Goal: Transaction & Acquisition: Subscribe to service/newsletter

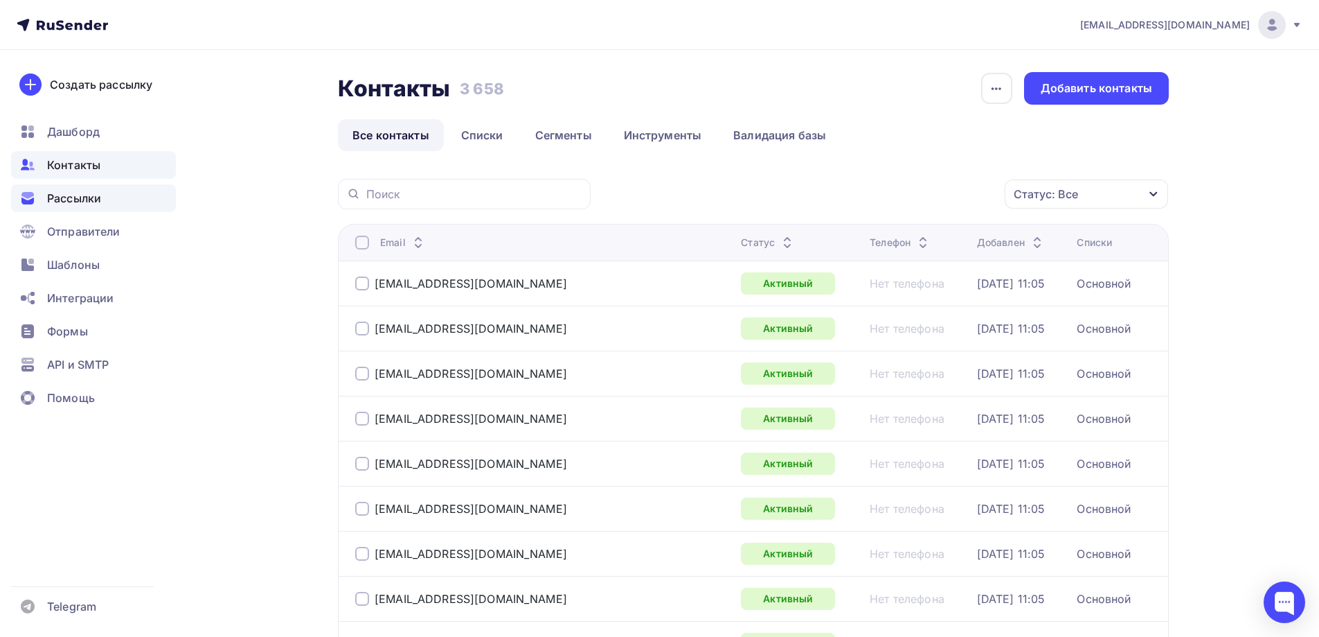
click at [54, 203] on span "Рассылки" at bounding box center [74, 198] width 54 height 17
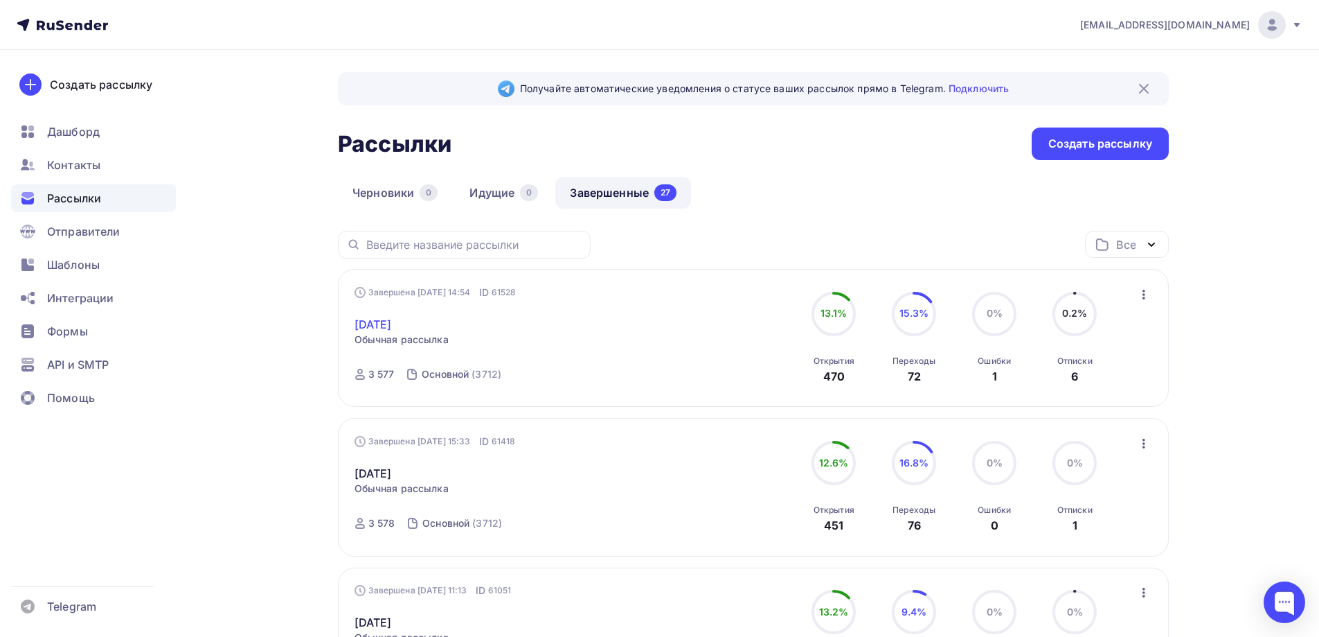
click at [376, 328] on link "[DATE]" at bounding box center [373, 324] width 37 height 17
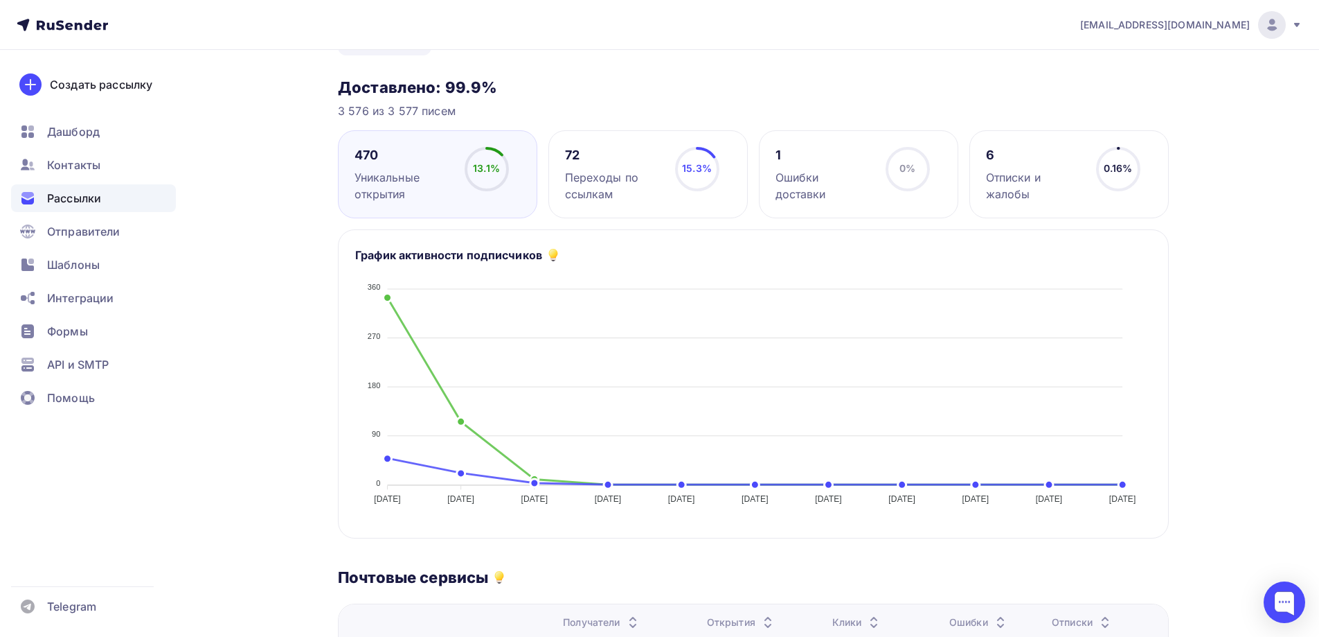
scroll to position [139, 0]
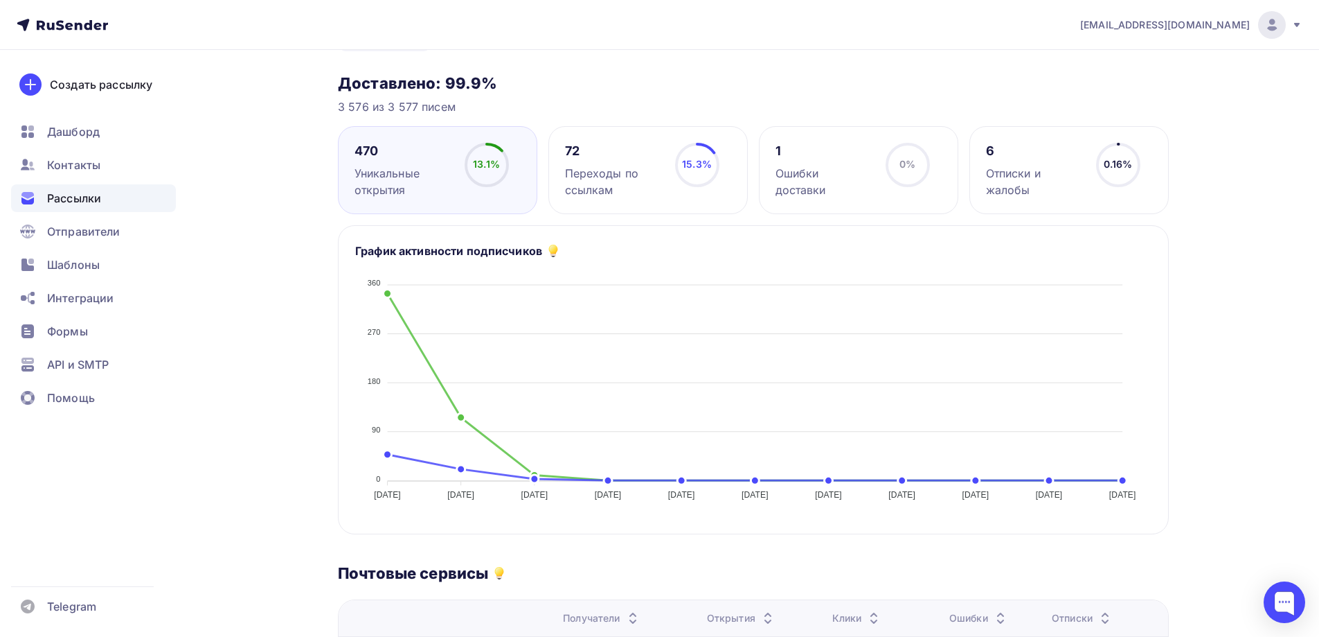
click at [823, 162] on div "1 Ошибки доставки" at bounding box center [825, 170] width 98 height 55
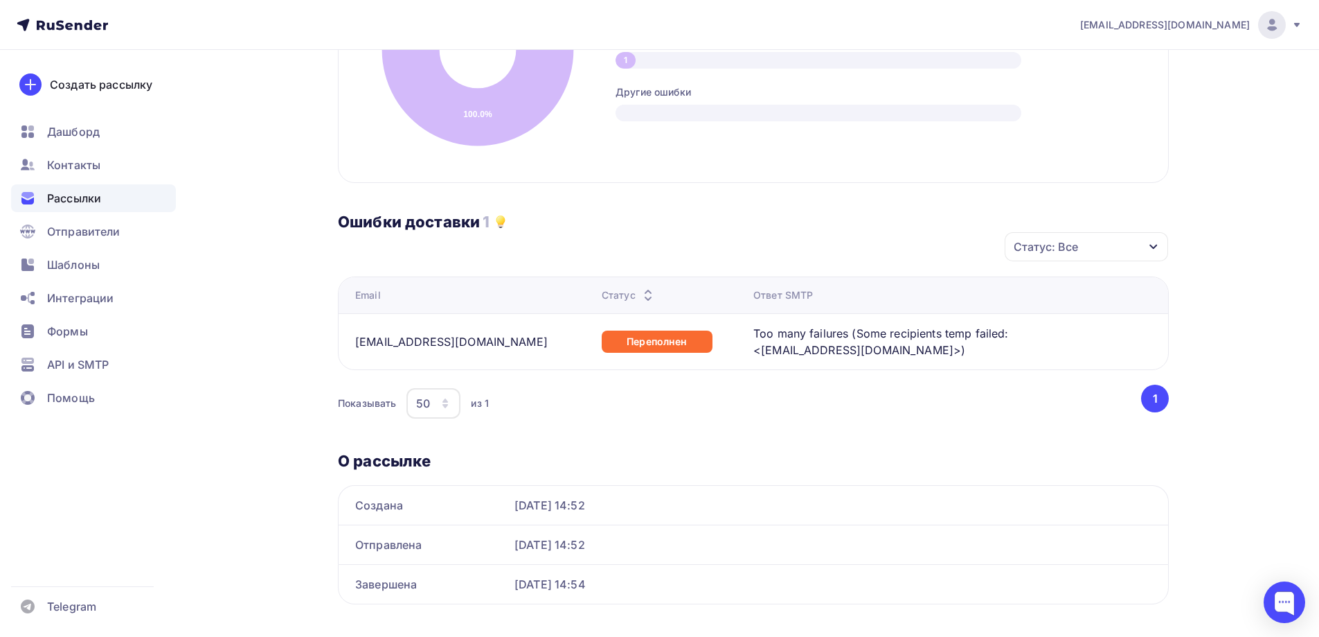
scroll to position [468, 0]
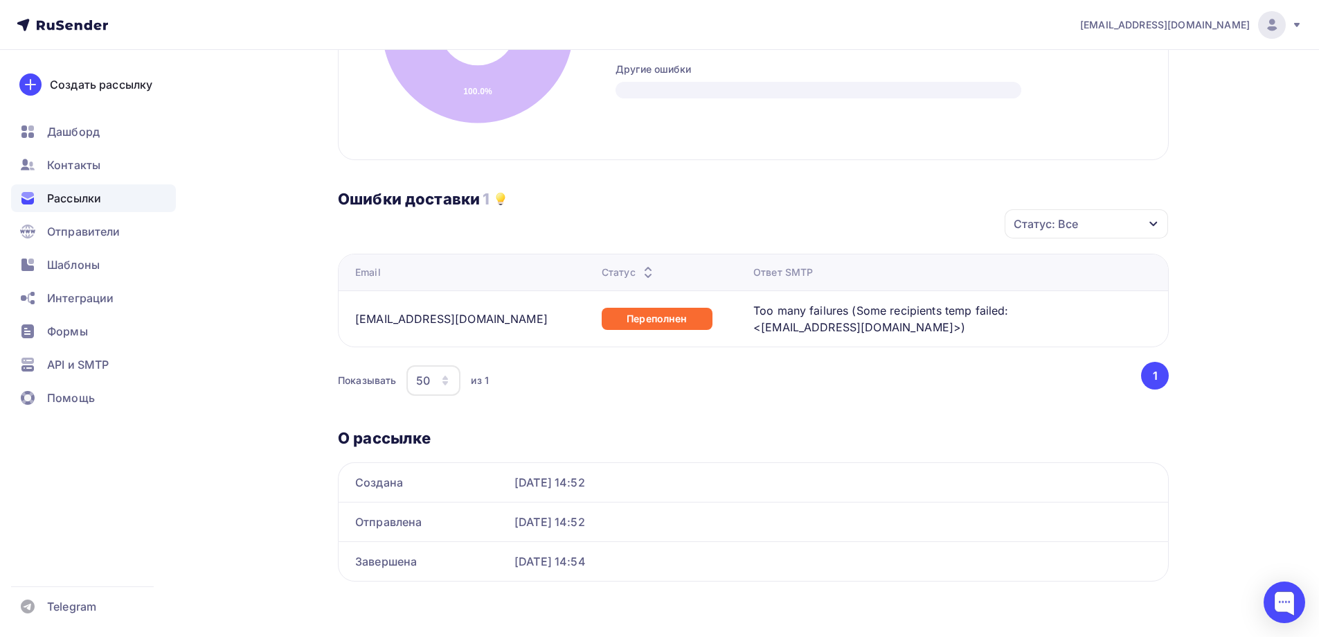
drag, startPoint x: 359, startPoint y: 319, endPoint x: 414, endPoint y: 324, distance: 54.9
click at [414, 324] on div "[EMAIL_ADDRESS][DOMAIN_NAME]" at bounding box center [451, 318] width 193 height 17
drag, startPoint x: 356, startPoint y: 317, endPoint x: 517, endPoint y: 323, distance: 160.8
click at [517, 321] on div "[EMAIL_ADDRESS][DOMAIN_NAME]" at bounding box center [472, 318] width 235 height 17
copy div "[EMAIL_ADDRESS][DOMAIN_NAME]"
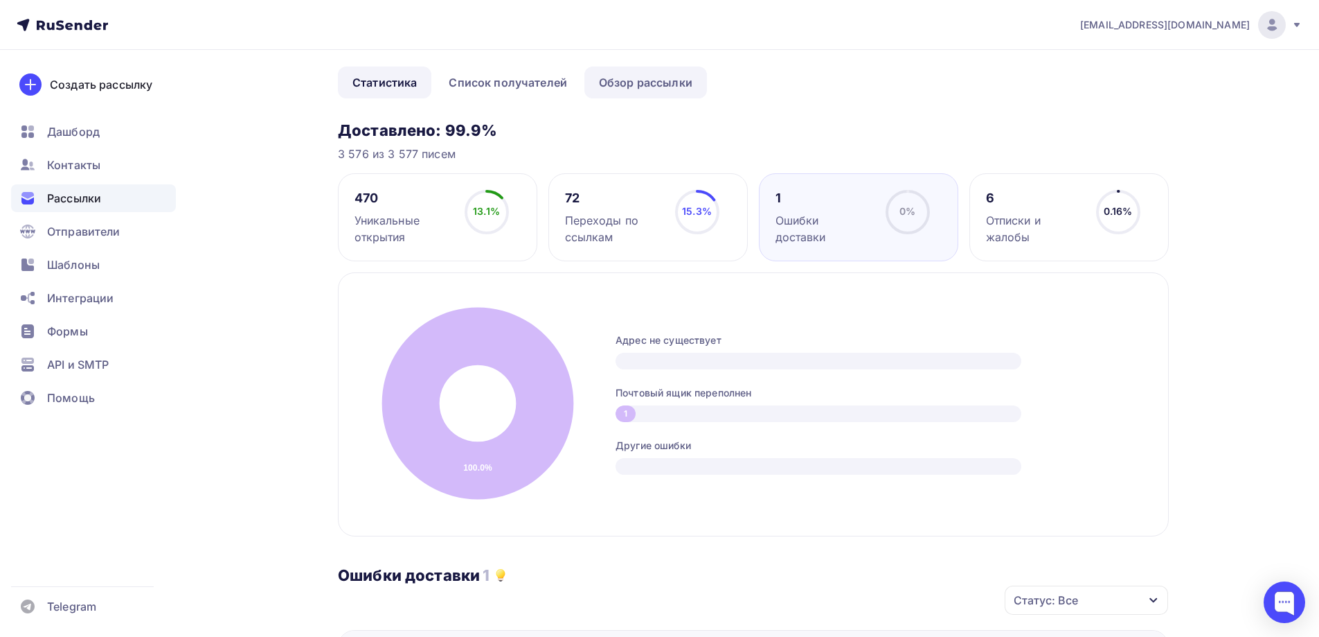
scroll to position [0, 0]
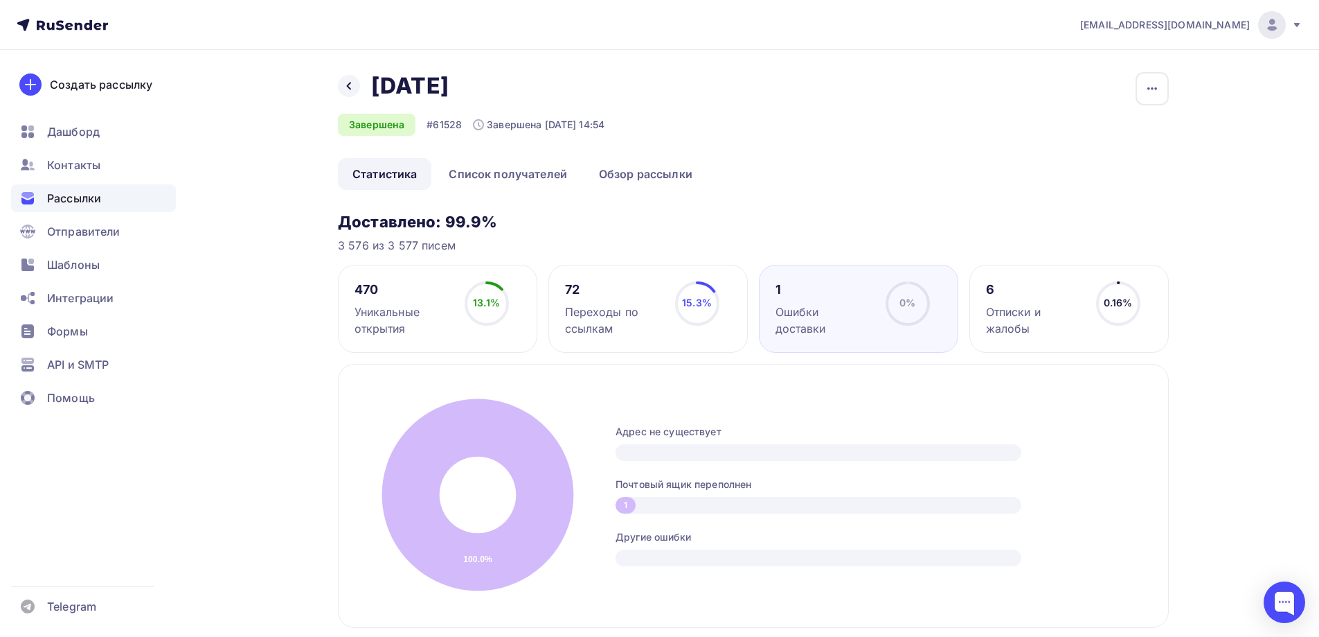
click at [1042, 313] on div "Отписки и жалобы" at bounding box center [1035, 319] width 98 height 33
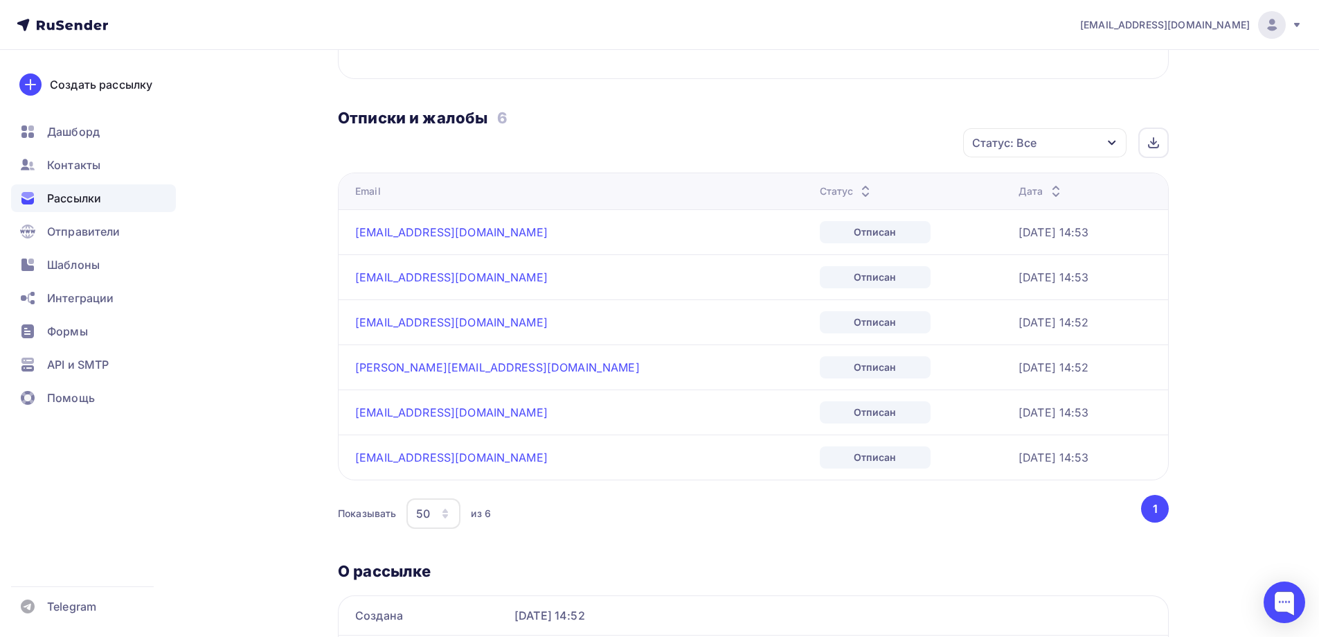
scroll to position [554, 0]
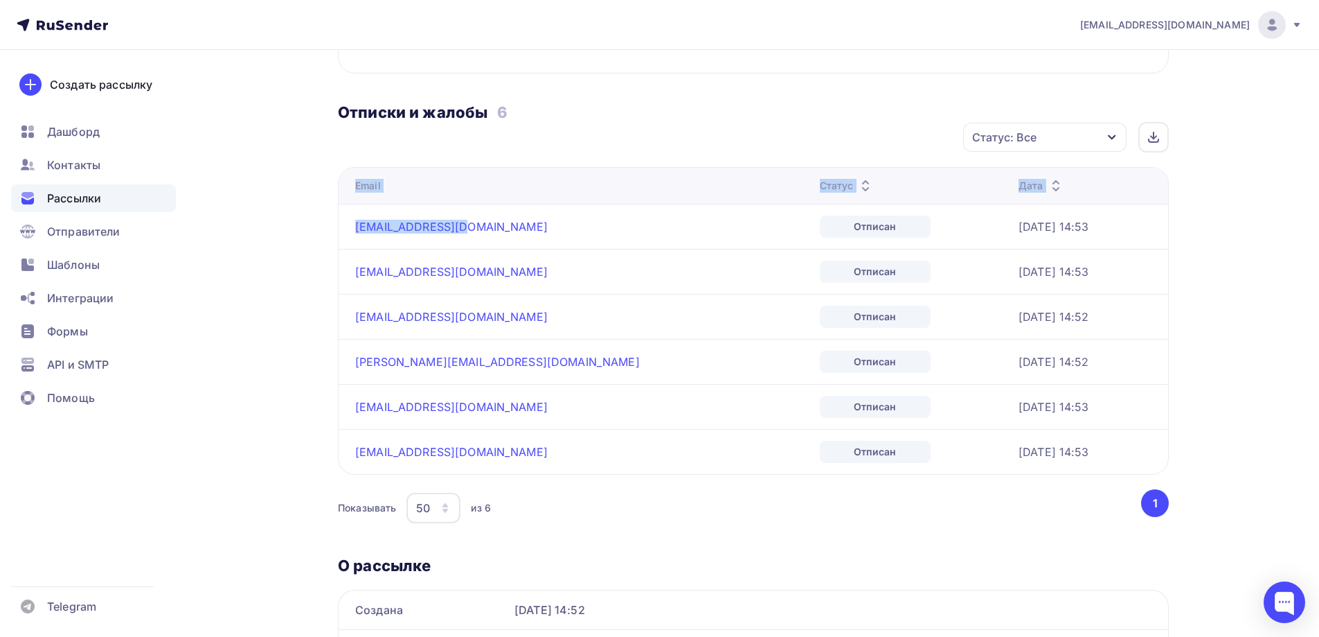
drag, startPoint x: 472, startPoint y: 226, endPoint x: 328, endPoint y: 226, distance: 144.8
click at [328, 226] on div "Назад [DATE] [DATE] Завершена #61528 Завершена [DATE] 14:54 Копировать Добавить…" at bounding box center [659, 130] width 1135 height 1268
drag, startPoint x: 288, startPoint y: 195, endPoint x: 281, endPoint y: 195, distance: 7.0
click at [288, 194] on div "Назад [DATE] [DATE] Завершена #61528 Завершена [DATE] 14:54 Копировать Добавить…" at bounding box center [659, 130] width 1135 height 1268
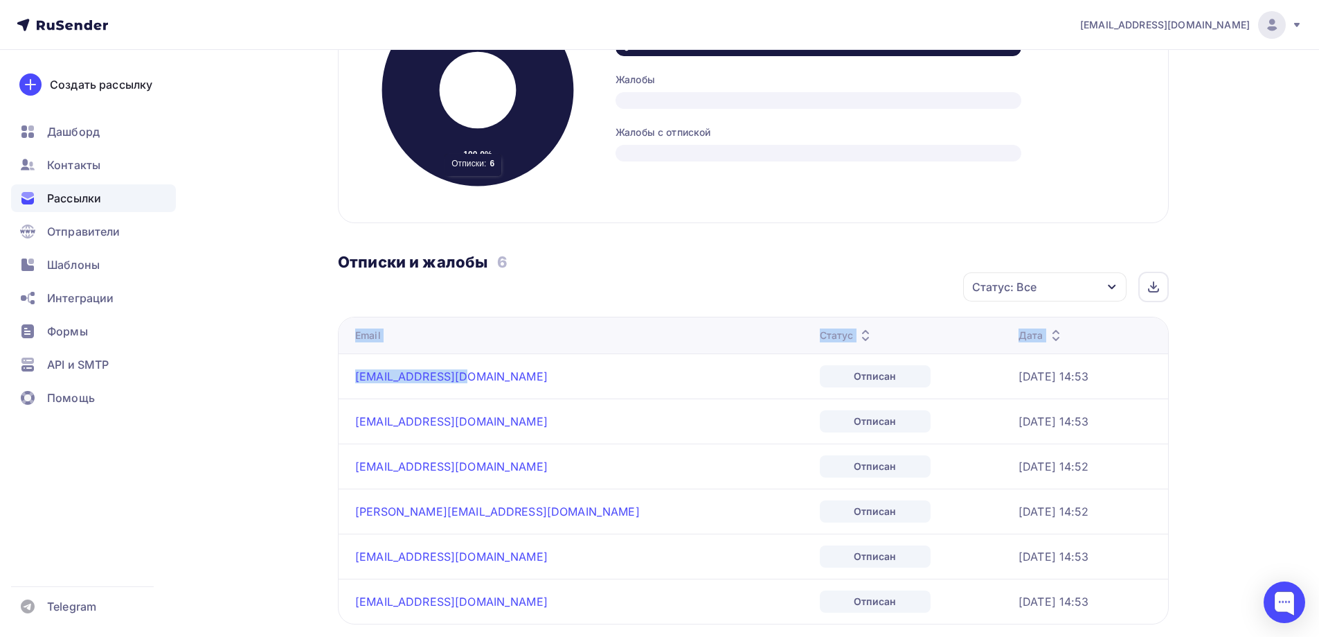
scroll to position [416, 0]
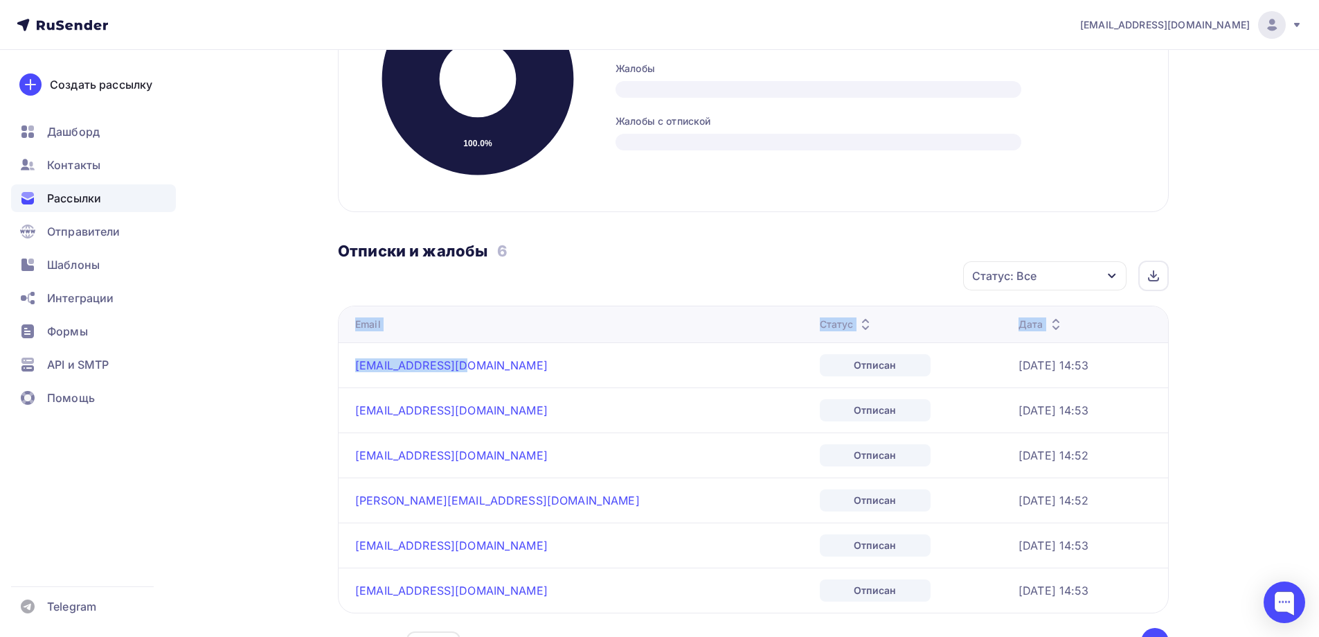
click at [218, 396] on div "Назад [DATE] [DATE] Завершена #61528 Завершена [DATE] 14:54 Копировать Добавить…" at bounding box center [659, 268] width 1135 height 1268
drag, startPoint x: 461, startPoint y: 365, endPoint x: 324, endPoint y: 362, distance: 136.5
click at [324, 362] on div "Назад [DATE] [DATE] Завершена #61528 Завершена [DATE] 14:54 Копировать Добавить…" at bounding box center [659, 268] width 1135 height 1268
click at [277, 326] on div "Назад [DATE] [DATE] Завершена #61528 Завершена [DATE] 14:54 Копировать Добавить…" at bounding box center [659, 268] width 1135 height 1268
click at [659, 220] on div "Отписки и жалобы 6" at bounding box center [753, 236] width 831 height 48
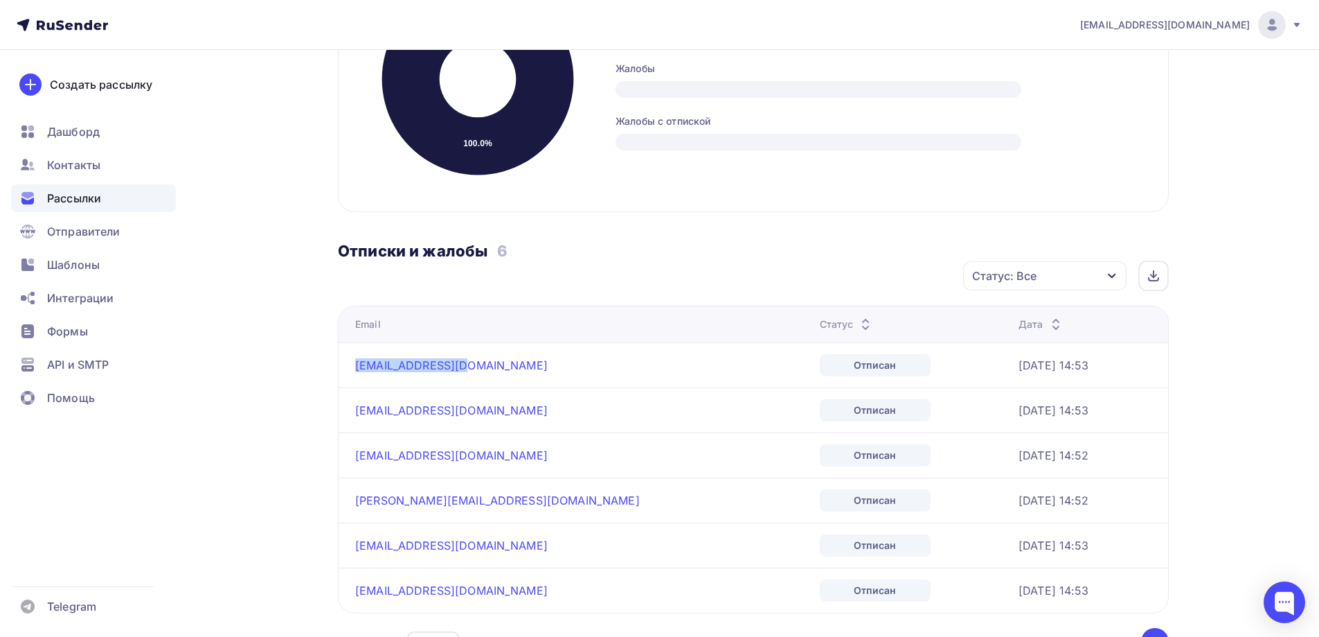
drag, startPoint x: 459, startPoint y: 363, endPoint x: 353, endPoint y: 380, distance: 107.3
click at [350, 371] on td "[EMAIL_ADDRESS][DOMAIN_NAME]" at bounding box center [577, 364] width 476 height 45
copy link "[EMAIL_ADDRESS][DOMAIN_NAME]"
click at [462, 417] on td "[EMAIL_ADDRESS][DOMAIN_NAME]" at bounding box center [577, 409] width 476 height 45
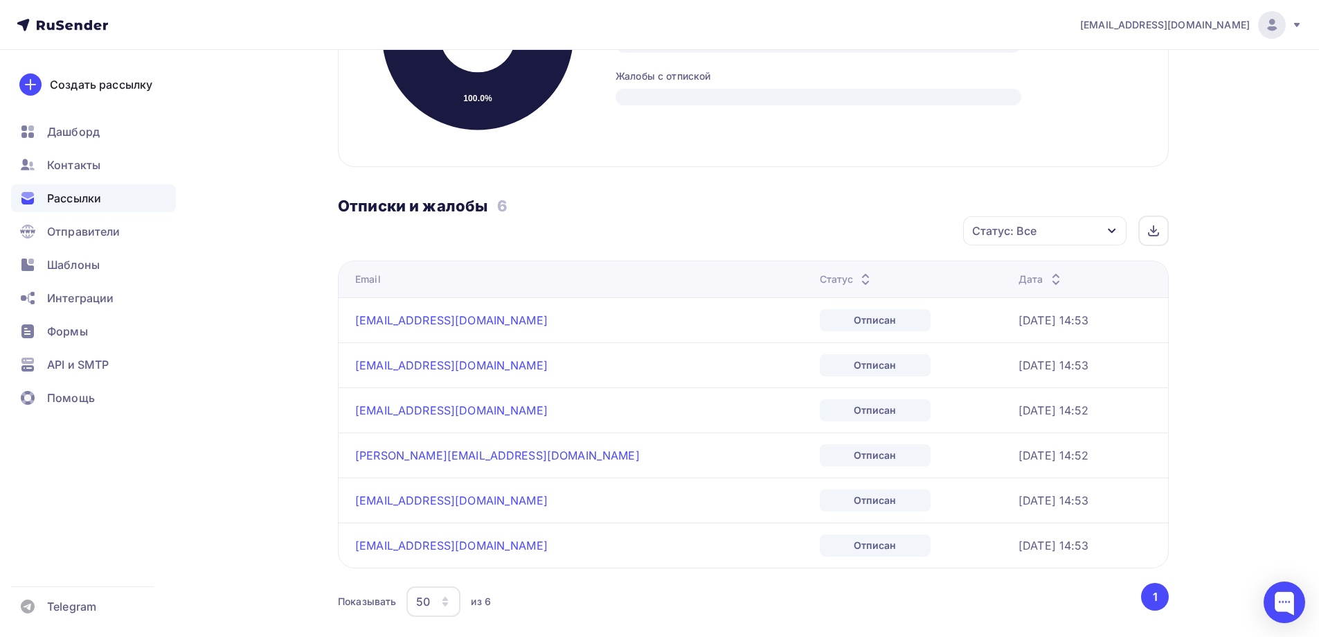
scroll to position [485, 0]
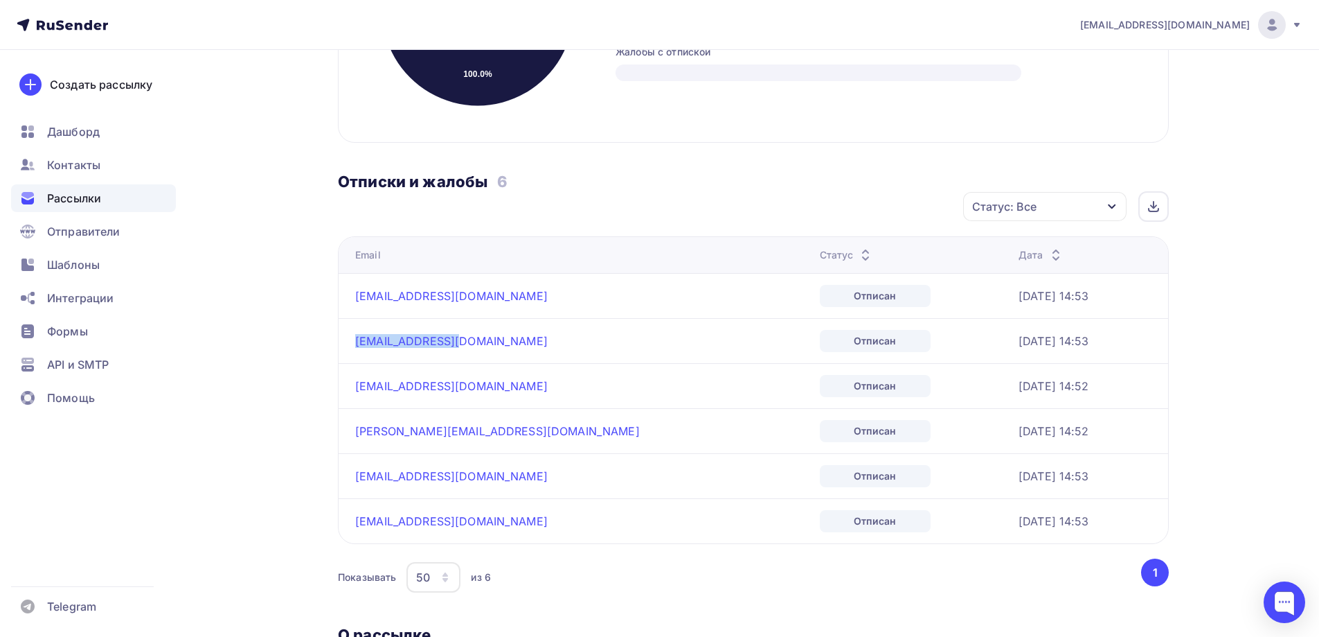
drag, startPoint x: 463, startPoint y: 339, endPoint x: 347, endPoint y: 345, distance: 116.5
click at [347, 345] on td "[EMAIL_ADDRESS][DOMAIN_NAME]" at bounding box center [577, 340] width 476 height 45
copy link "[EMAIL_ADDRESS][DOMAIN_NAME]"
drag, startPoint x: 500, startPoint y: 386, endPoint x: 353, endPoint y: 384, distance: 147.6
click at [353, 384] on td "[EMAIL_ADDRESS][DOMAIN_NAME]" at bounding box center [577, 385] width 476 height 45
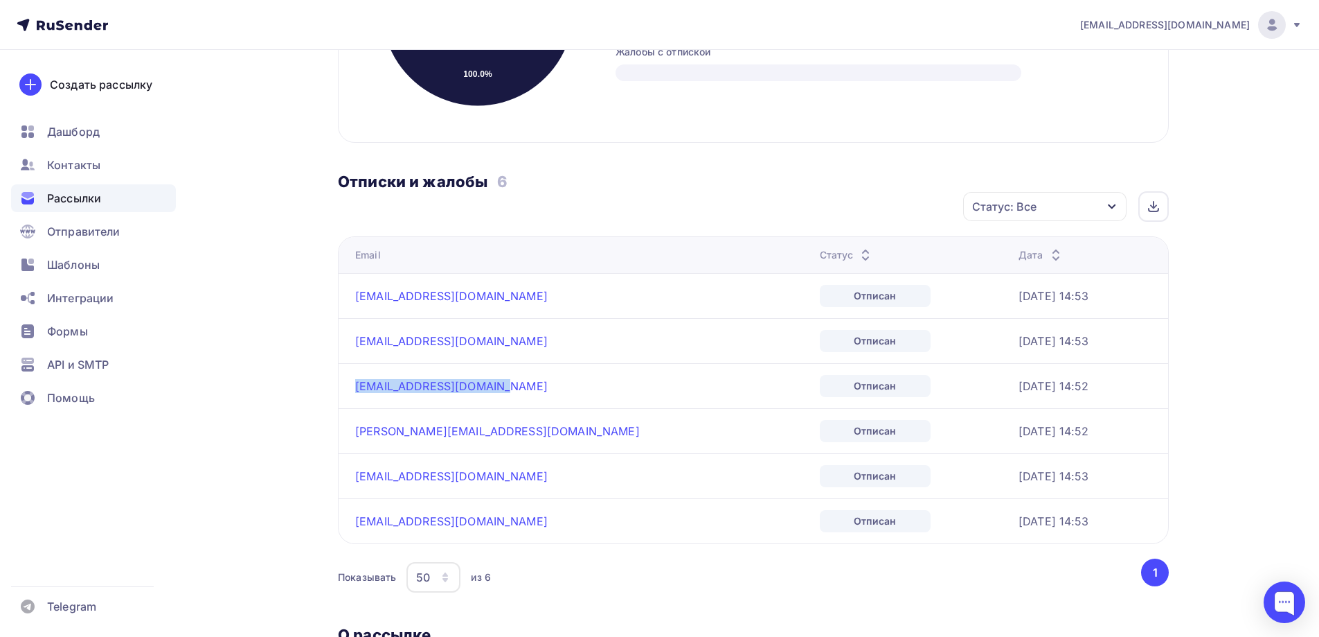
copy link "[EMAIL_ADDRESS][DOMAIN_NAME]"
drag, startPoint x: 353, startPoint y: 434, endPoint x: 456, endPoint y: 443, distance: 104.3
click at [456, 443] on td "[PERSON_NAME][EMAIL_ADDRESS][DOMAIN_NAME]" at bounding box center [577, 430] width 476 height 45
copy link "[PERSON_NAME][EMAIL_ADDRESS][DOMAIN_NAME]"
drag, startPoint x: 349, startPoint y: 474, endPoint x: 498, endPoint y: 481, distance: 149.1
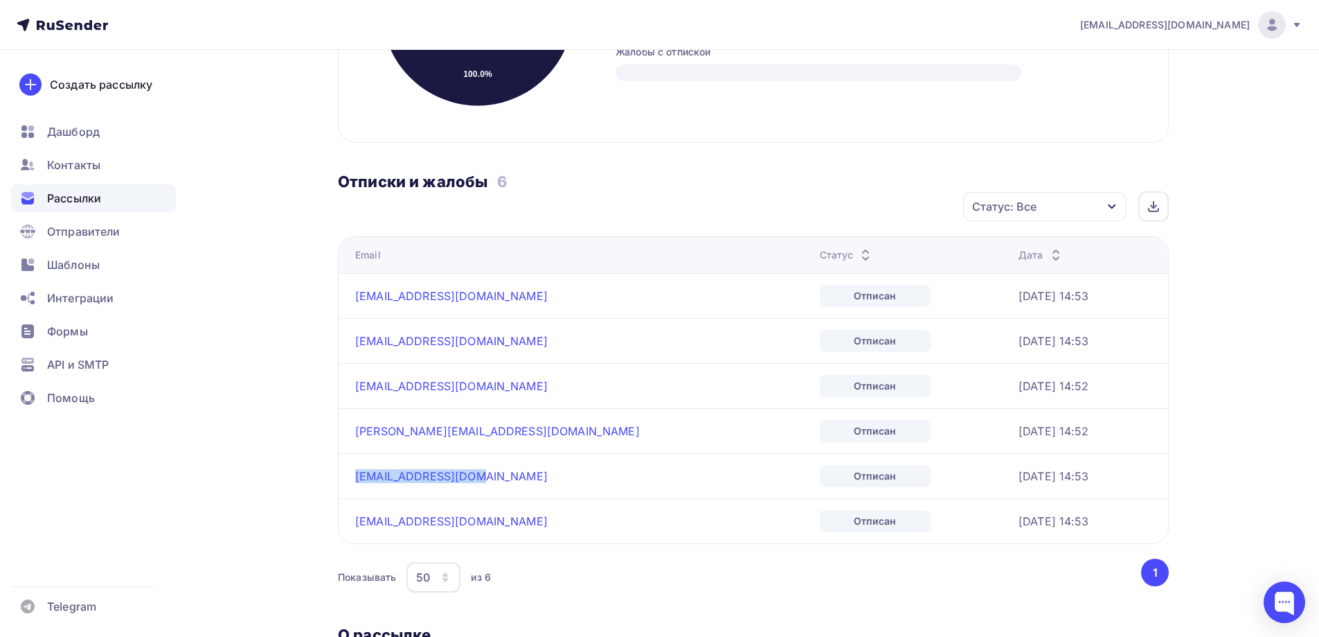
click at [498, 481] on td "[EMAIL_ADDRESS][DOMAIN_NAME]" at bounding box center [577, 475] width 476 height 45
copy link "[EMAIL_ADDRESS][DOMAIN_NAME]"
drag, startPoint x: 434, startPoint y: 519, endPoint x: 344, endPoint y: 522, distance: 89.4
click at [344, 522] on td "[EMAIL_ADDRESS][DOMAIN_NAME]" at bounding box center [577, 520] width 476 height 45
copy link "[EMAIL_ADDRESS][DOMAIN_NAME]"
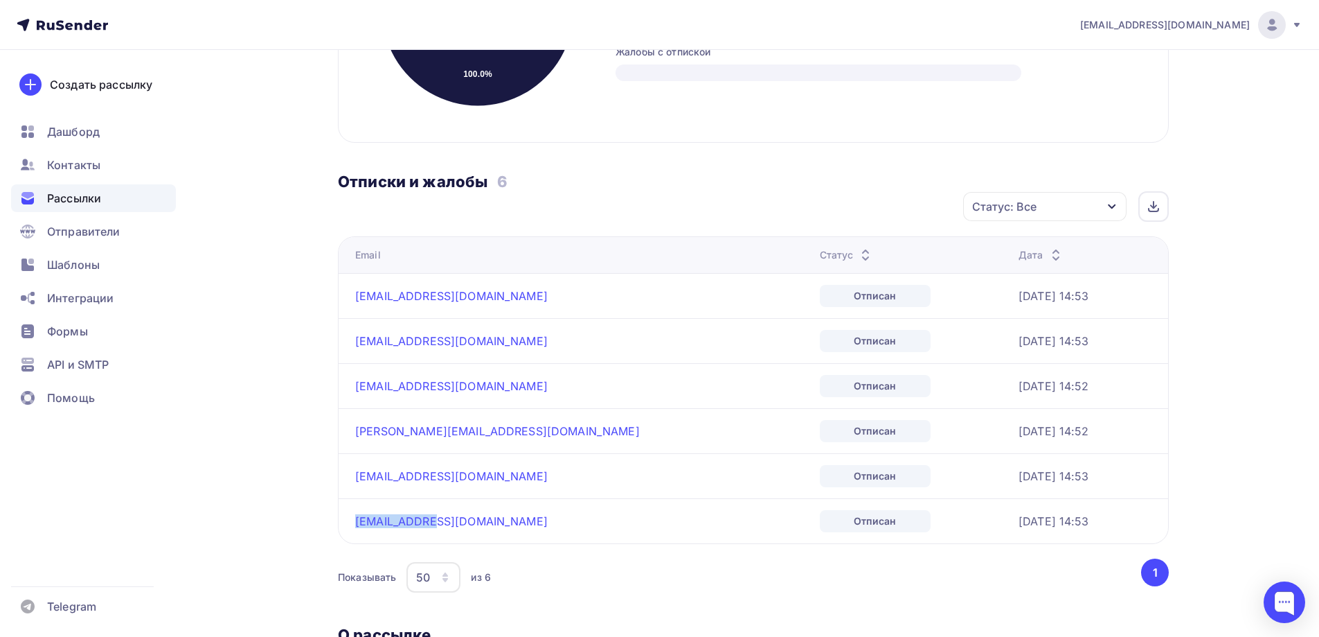
click at [71, 191] on span "Рассылки" at bounding box center [74, 198] width 54 height 17
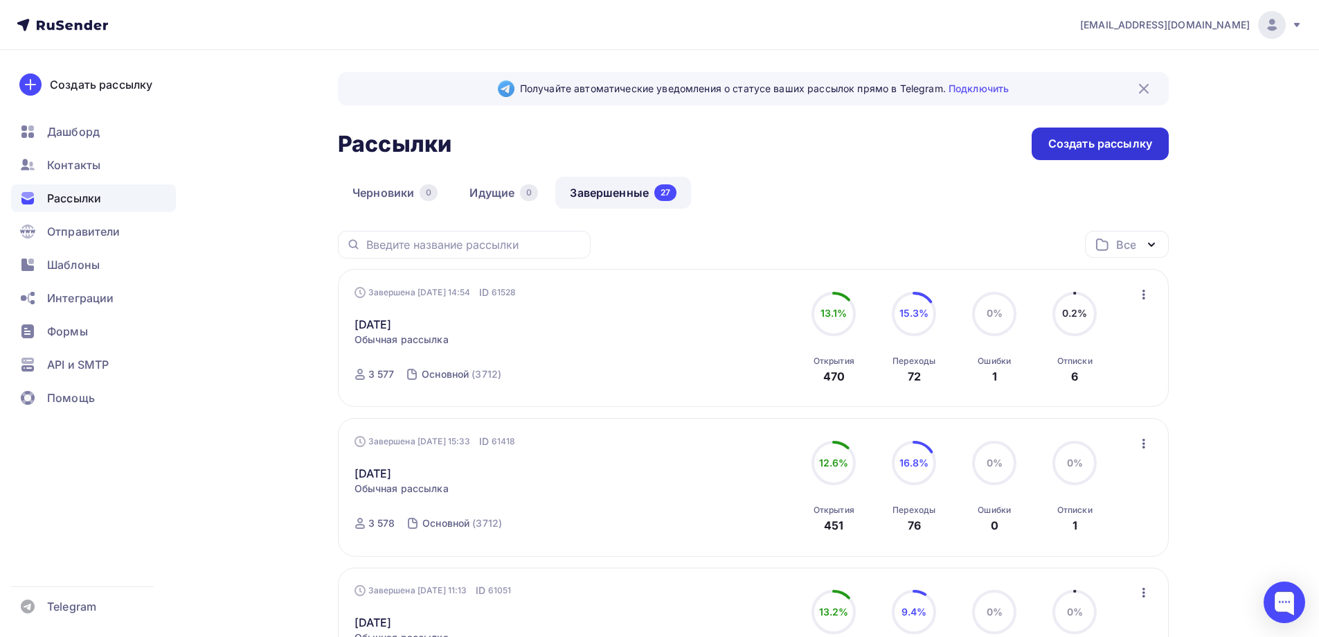
click at [1065, 141] on div "Создать рассылку" at bounding box center [1101, 144] width 104 height 16
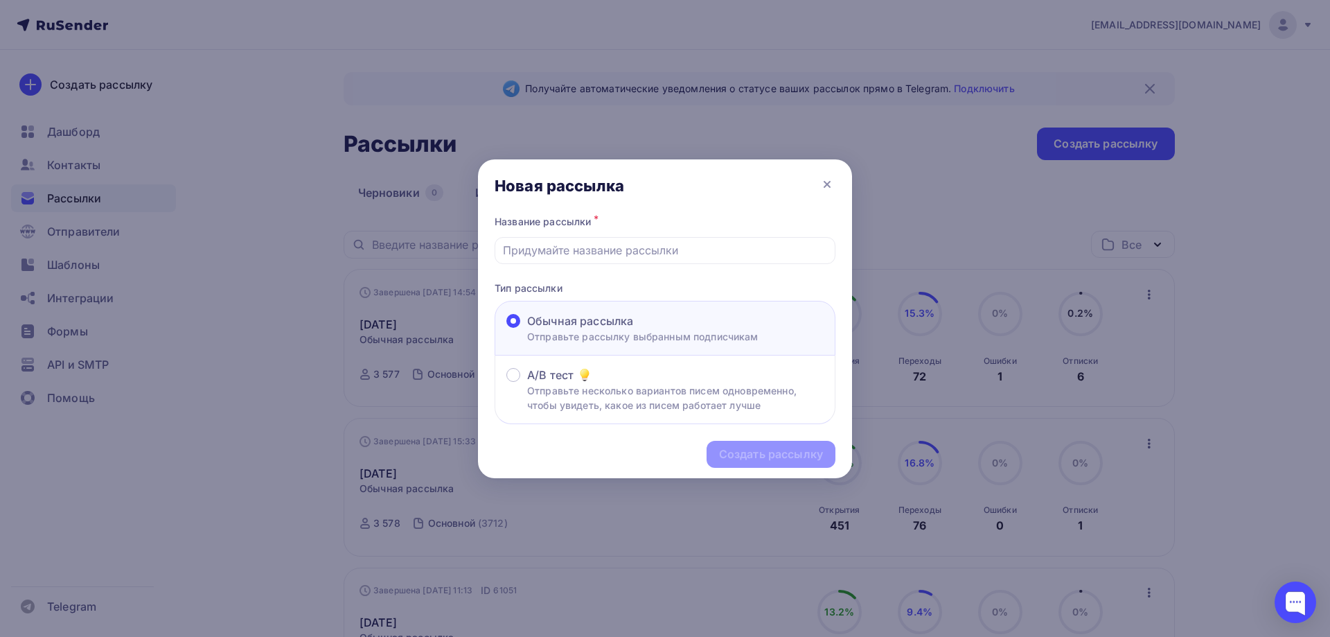
click at [749, 454] on div "Создать рассылку" at bounding box center [665, 454] width 374 height 60
click at [567, 251] on input "text" at bounding box center [665, 250] width 325 height 17
type input "[DATE]"
click at [740, 456] on div "Создать рассылку" at bounding box center [771, 454] width 104 height 16
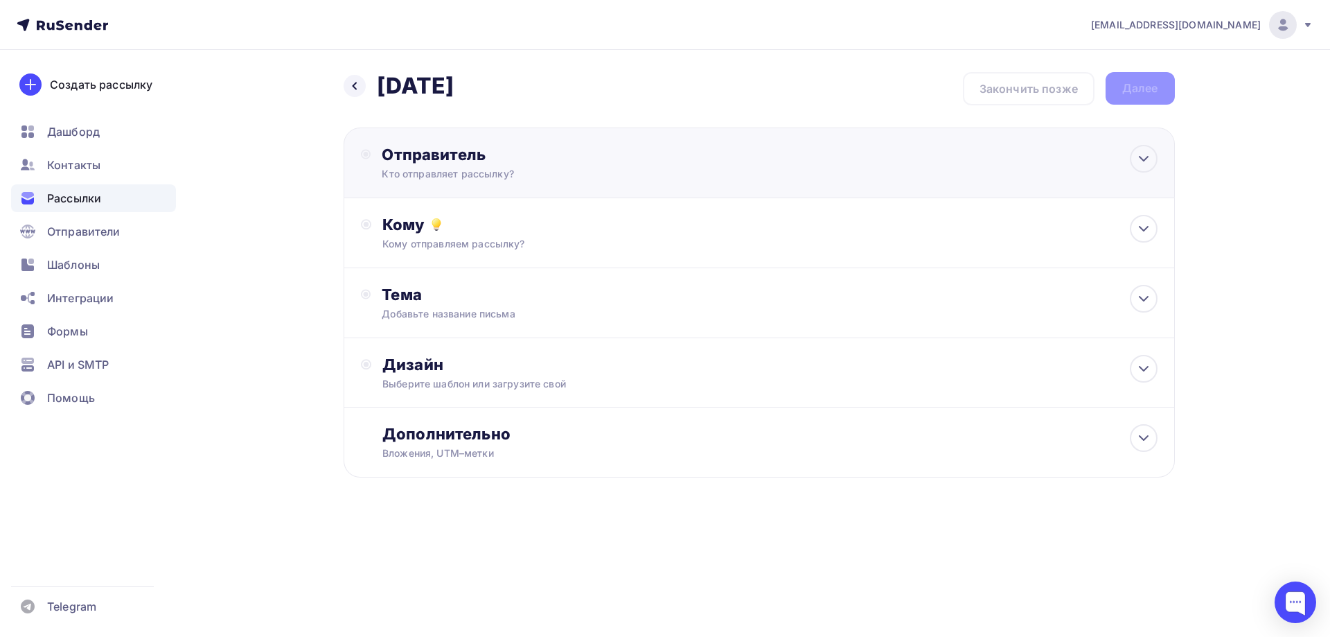
click at [441, 168] on div "Кто отправляет рассылку?" at bounding box center [517, 174] width 270 height 14
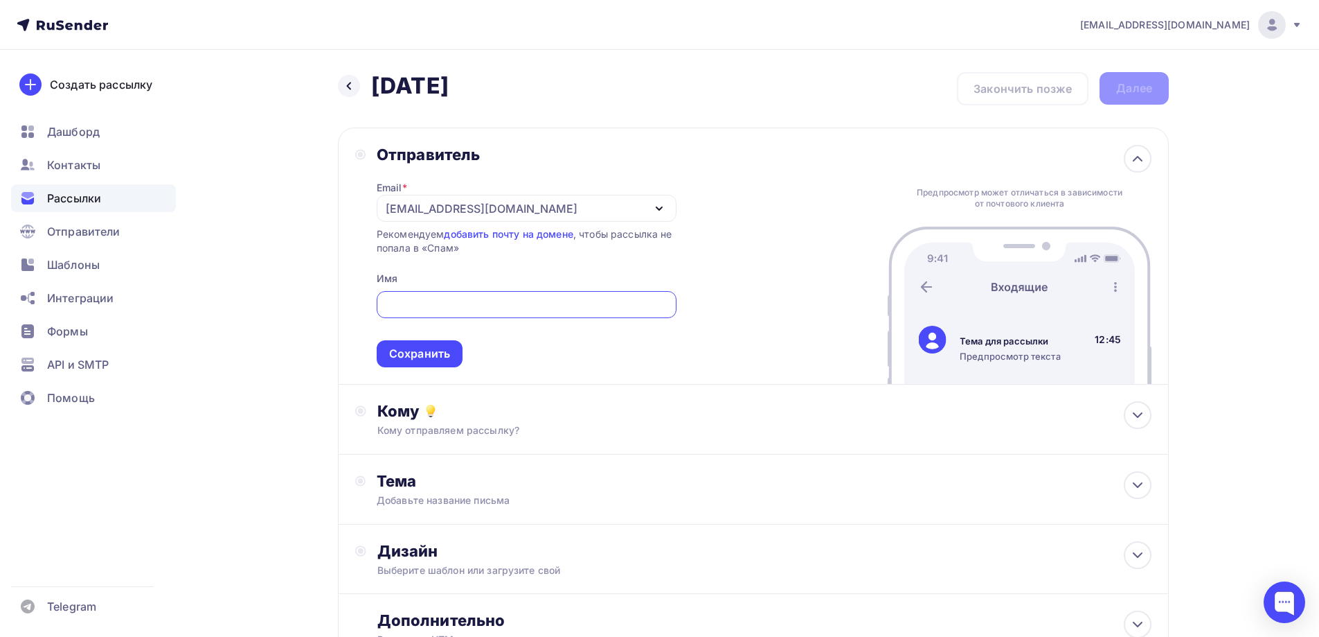
click at [409, 302] on input "text" at bounding box center [526, 304] width 284 height 17
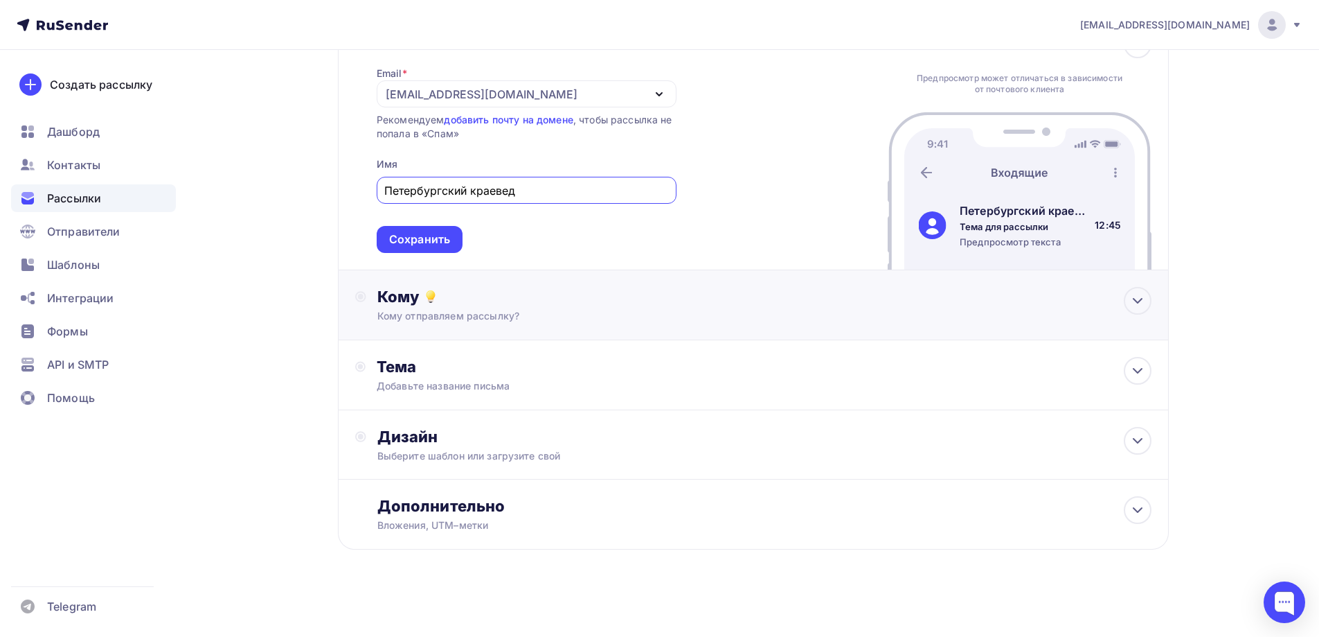
scroll to position [116, 0]
type input "Петербургский краевед"
click at [420, 242] on div "Сохранить" at bounding box center [419, 237] width 61 height 16
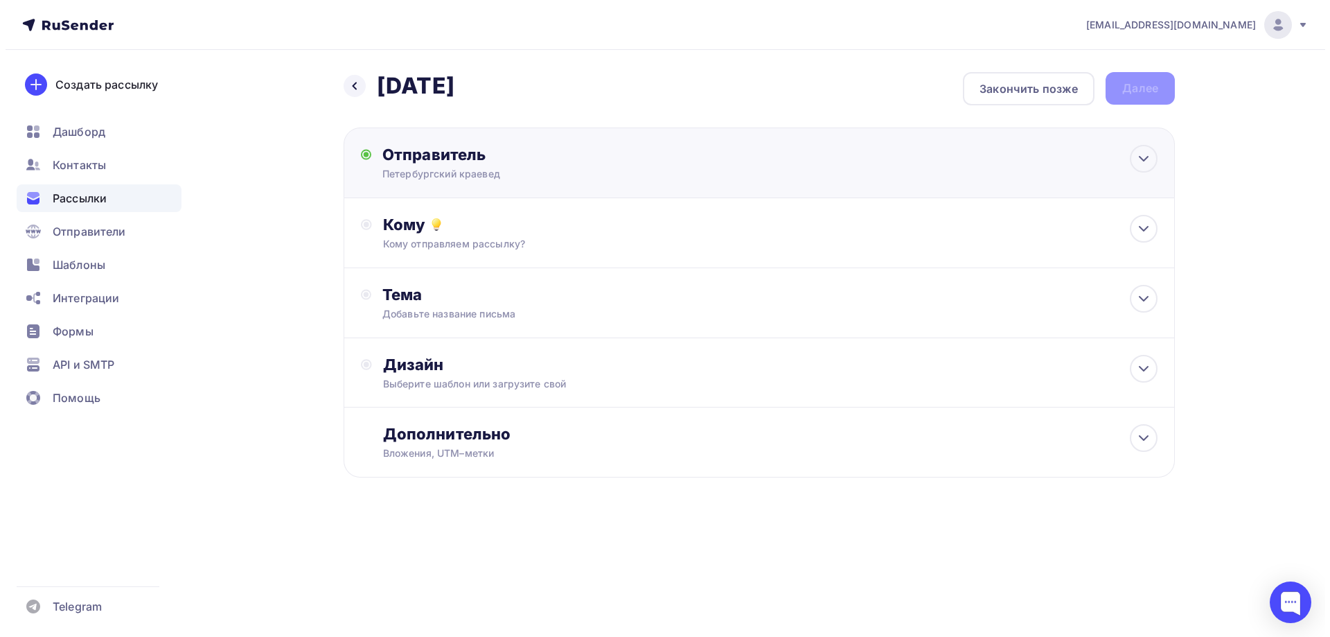
scroll to position [0, 0]
click at [432, 225] on icon at bounding box center [436, 224] width 17 height 17
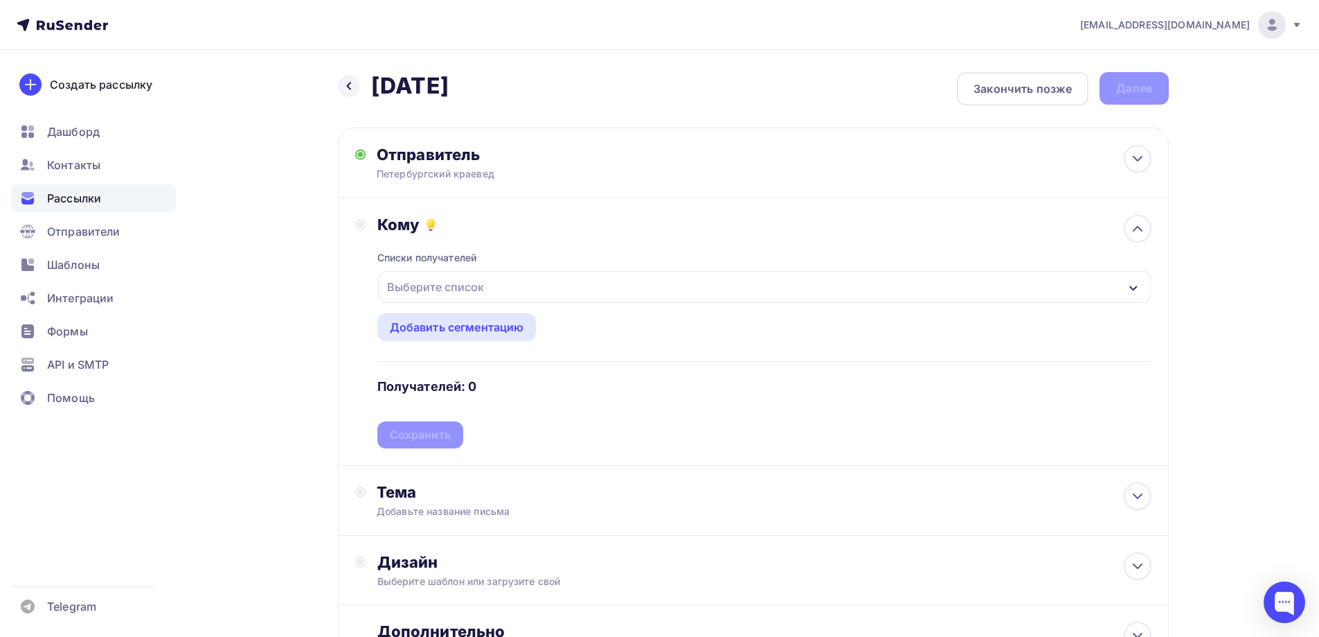
click at [423, 285] on div "Выберите список" at bounding box center [436, 286] width 108 height 25
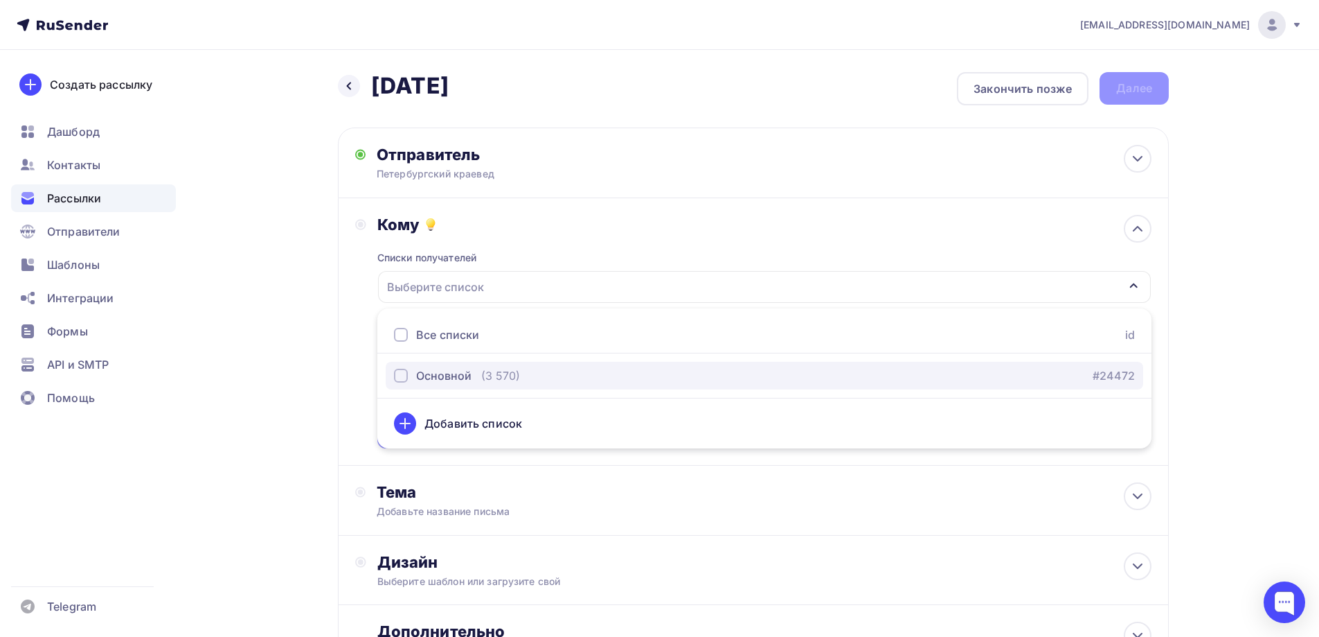
click at [461, 376] on div "Основной" at bounding box center [443, 375] width 55 height 17
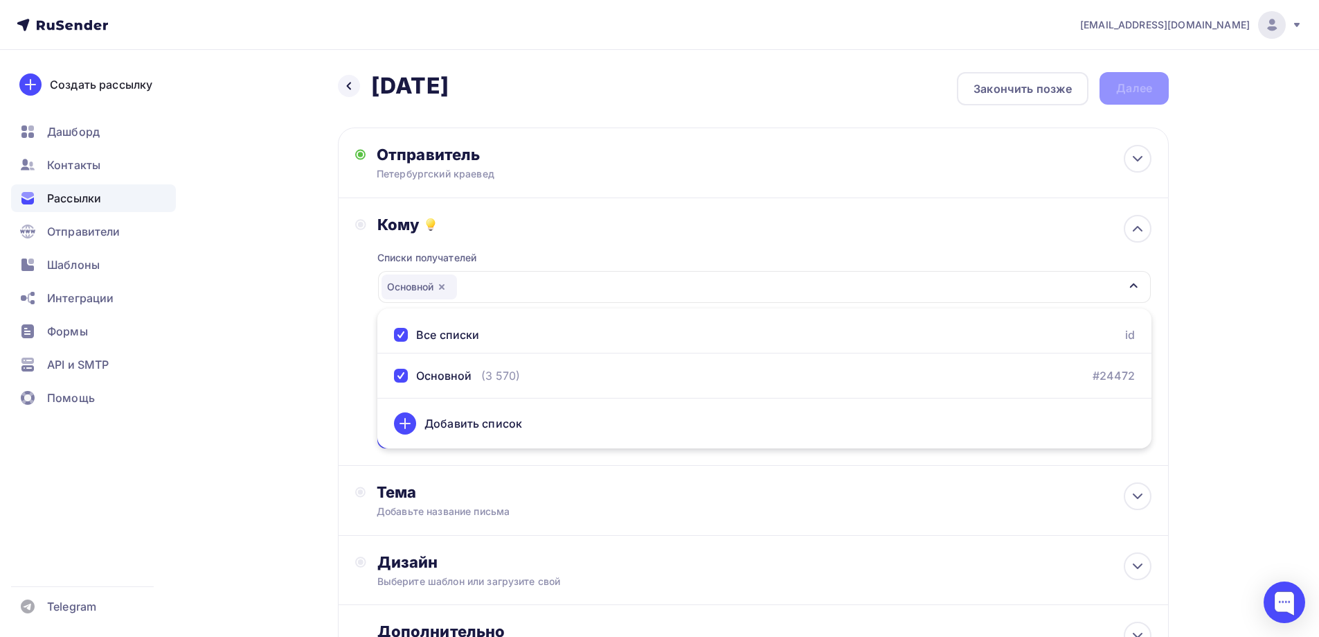
click at [280, 368] on div "Назад [DATE] [DATE] Закончить позже Далее Отправитель Петербургский краевед Ema…" at bounding box center [659, 407] width 1135 height 714
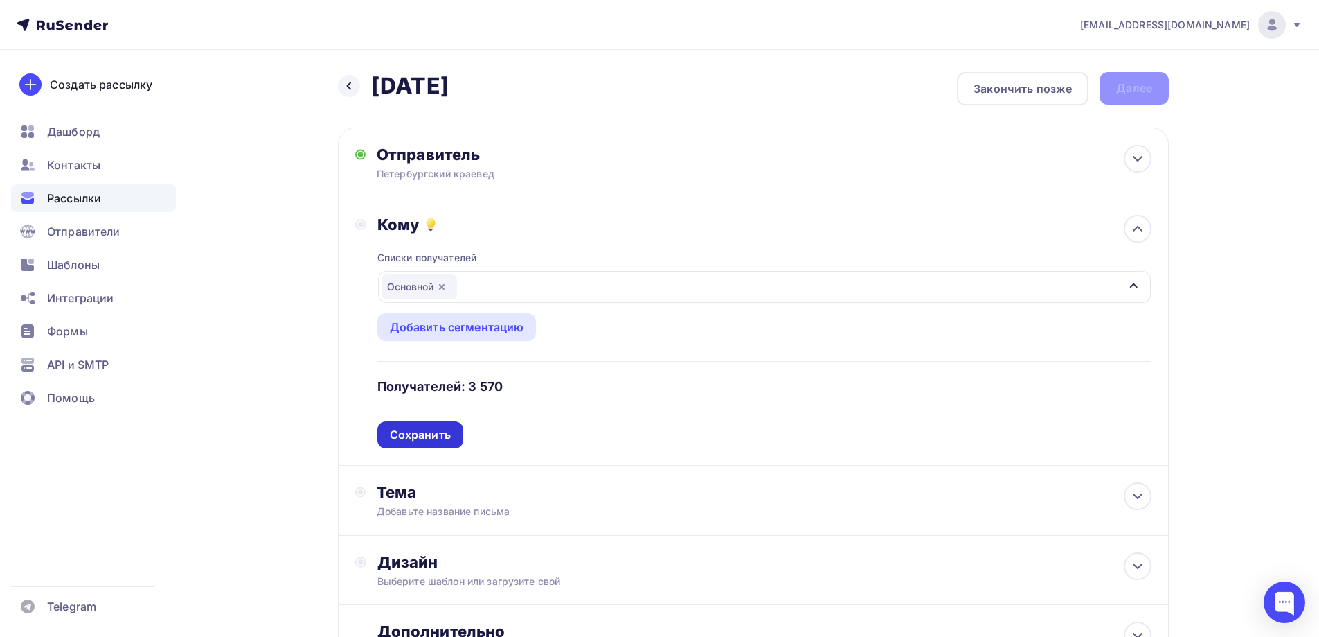
click at [429, 436] on div "Сохранить" at bounding box center [420, 435] width 61 height 16
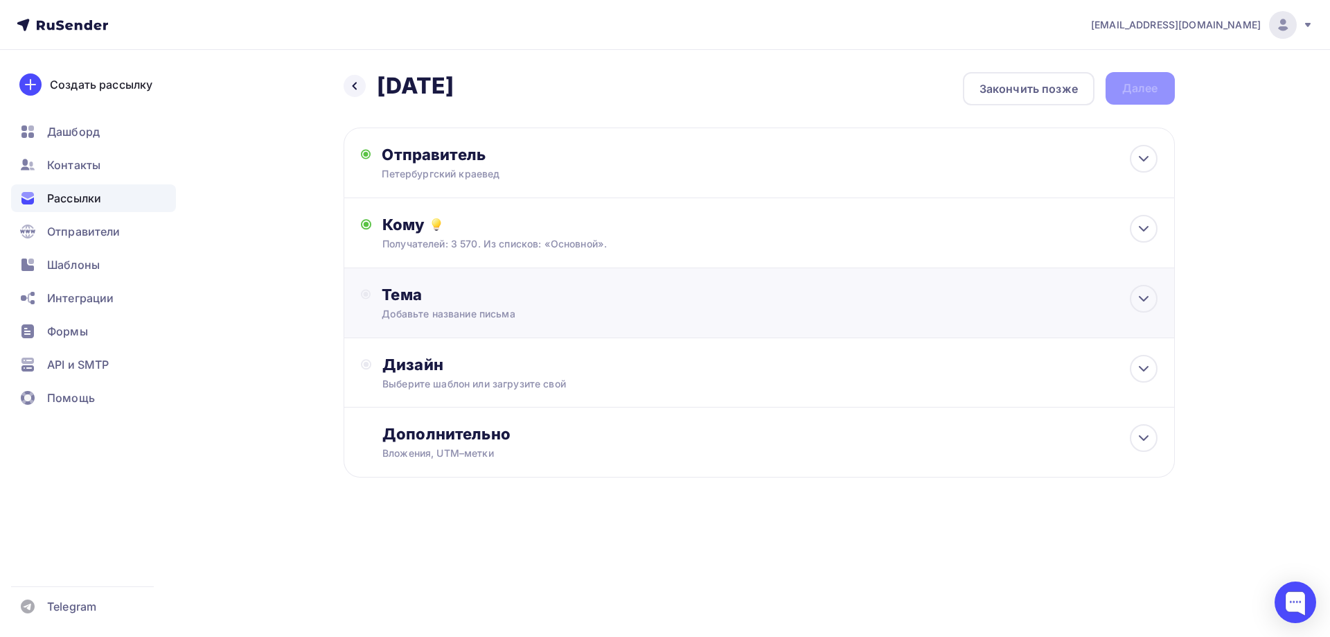
click at [437, 299] on div "Тема" at bounding box center [519, 294] width 274 height 19
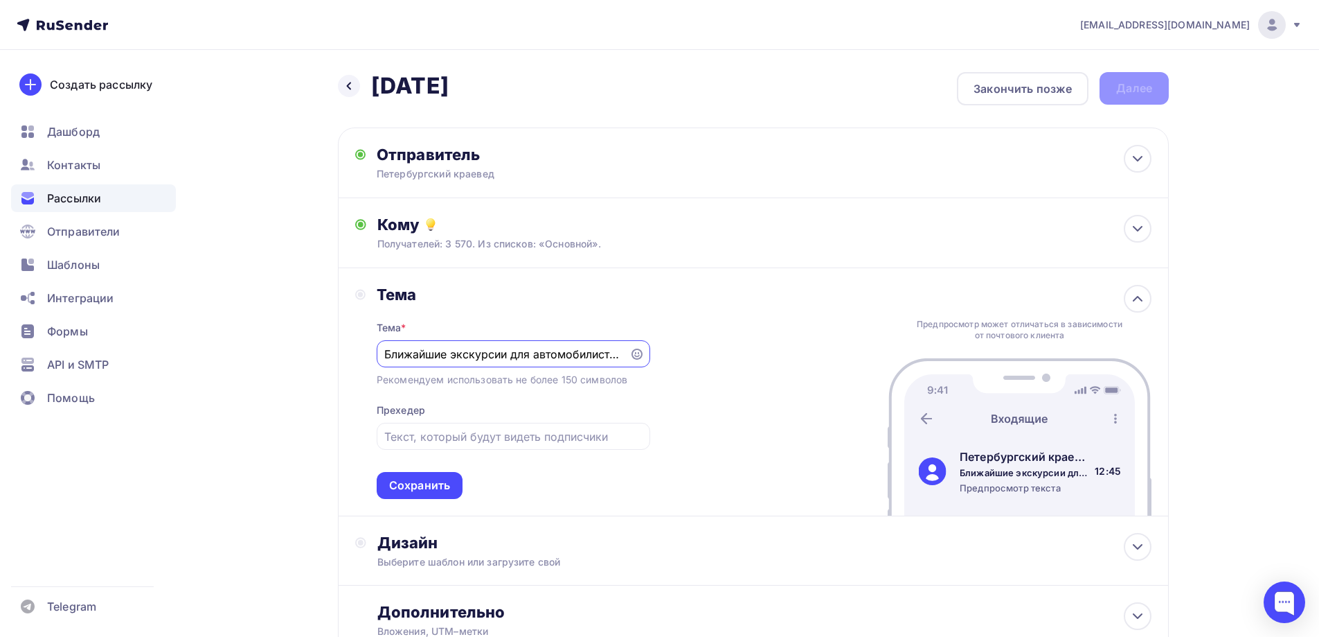
drag, startPoint x: 519, startPoint y: 356, endPoint x: 332, endPoint y: 354, distance: 187.7
click at [332, 354] on div "Назад [DATE] [DATE] Закончить позже Далее Отправитель Петербургский краевед Ema…" at bounding box center [659, 397] width 1135 height 695
type input "Ближайшие экскурсии для автомобилистов"
click at [416, 483] on div "Сохранить" at bounding box center [419, 485] width 61 height 16
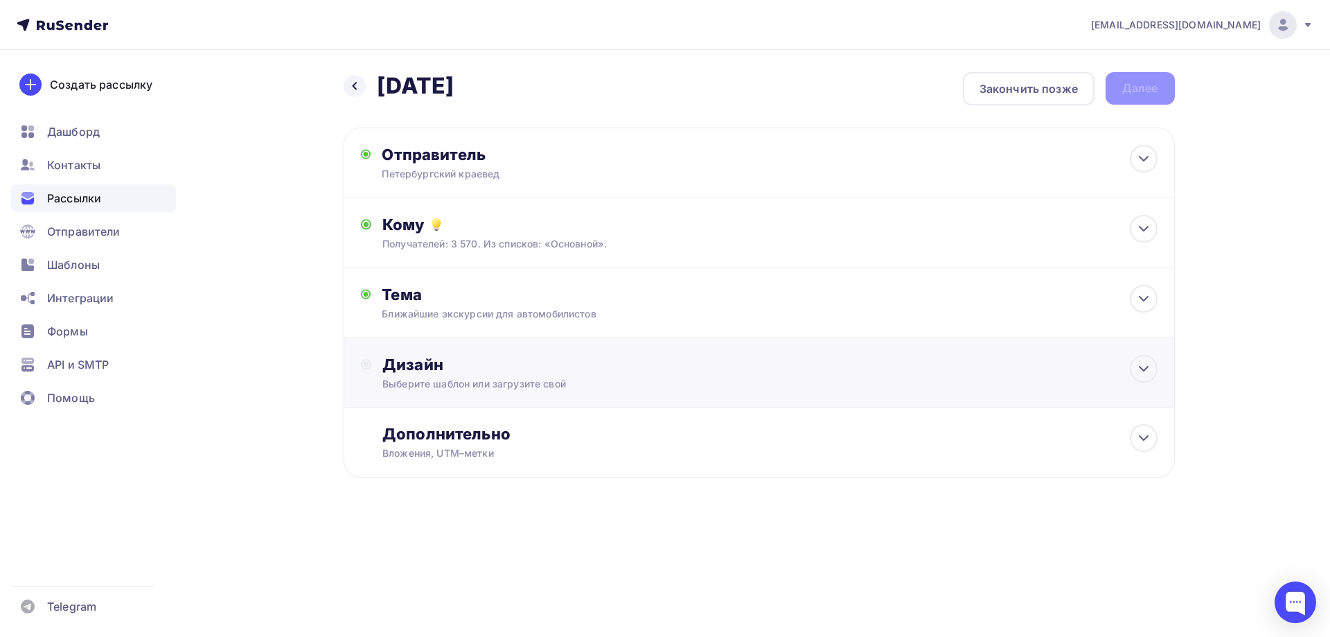
click at [410, 363] on div "Дизайн" at bounding box center [769, 364] width 774 height 19
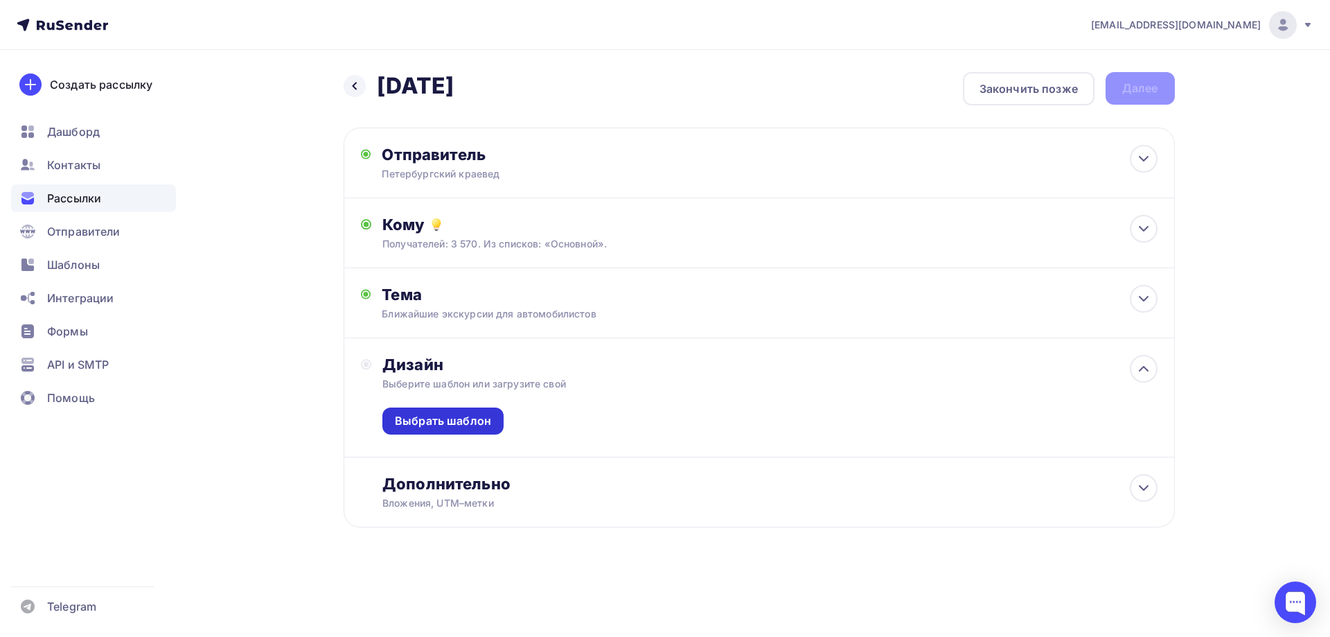
click at [411, 417] on div "Выбрать шаблон" at bounding box center [443, 421] width 96 height 16
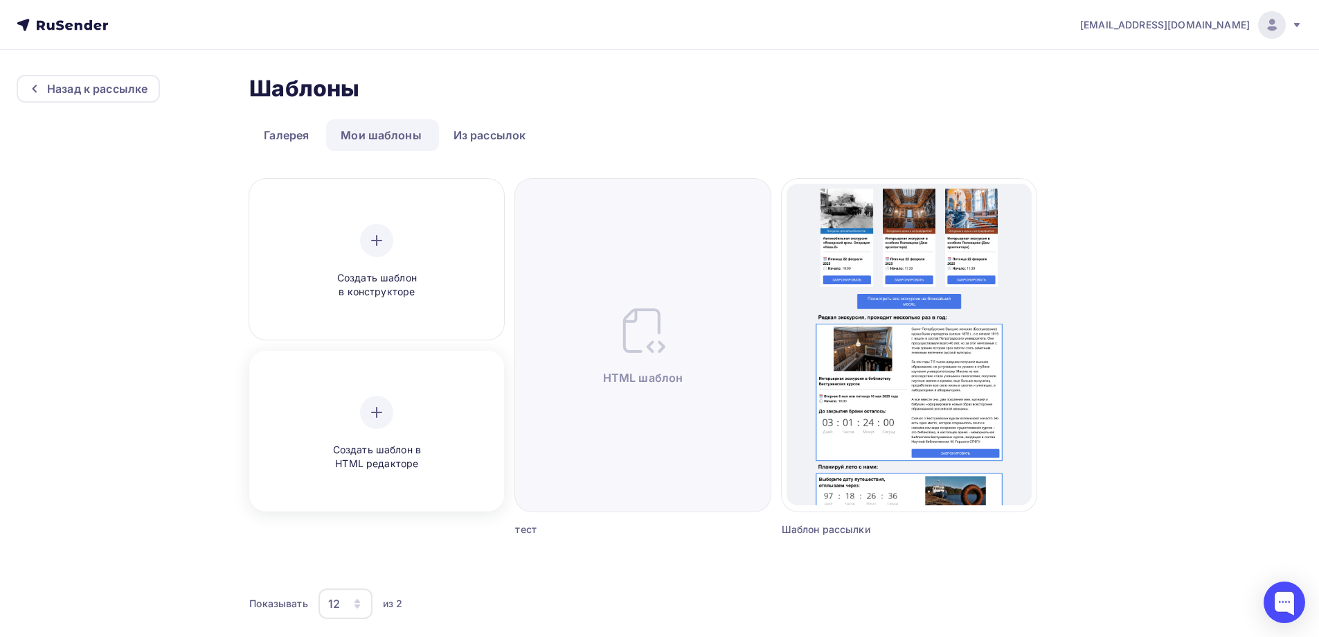
click at [382, 436] on div "Создать шаблон в HTML редакторе" at bounding box center [377, 433] width 132 height 75
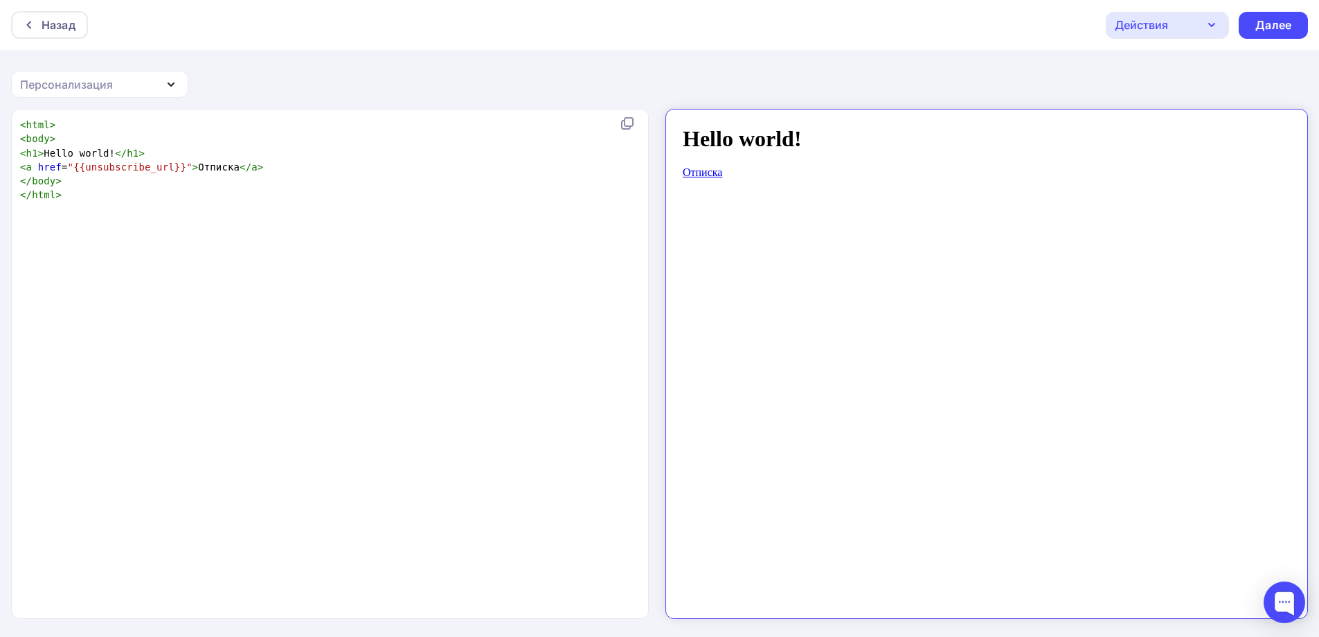
click at [80, 168] on span ""{{unsubscribe_url}}"" at bounding box center [130, 166] width 125 height 11
click at [83, 195] on pre "</ html >" at bounding box center [327, 195] width 620 height 14
type textarea "<html> <body> <h1>Hello world!</h1> <a href="{{unsubscribe_url}}">Отписка</a> <…"
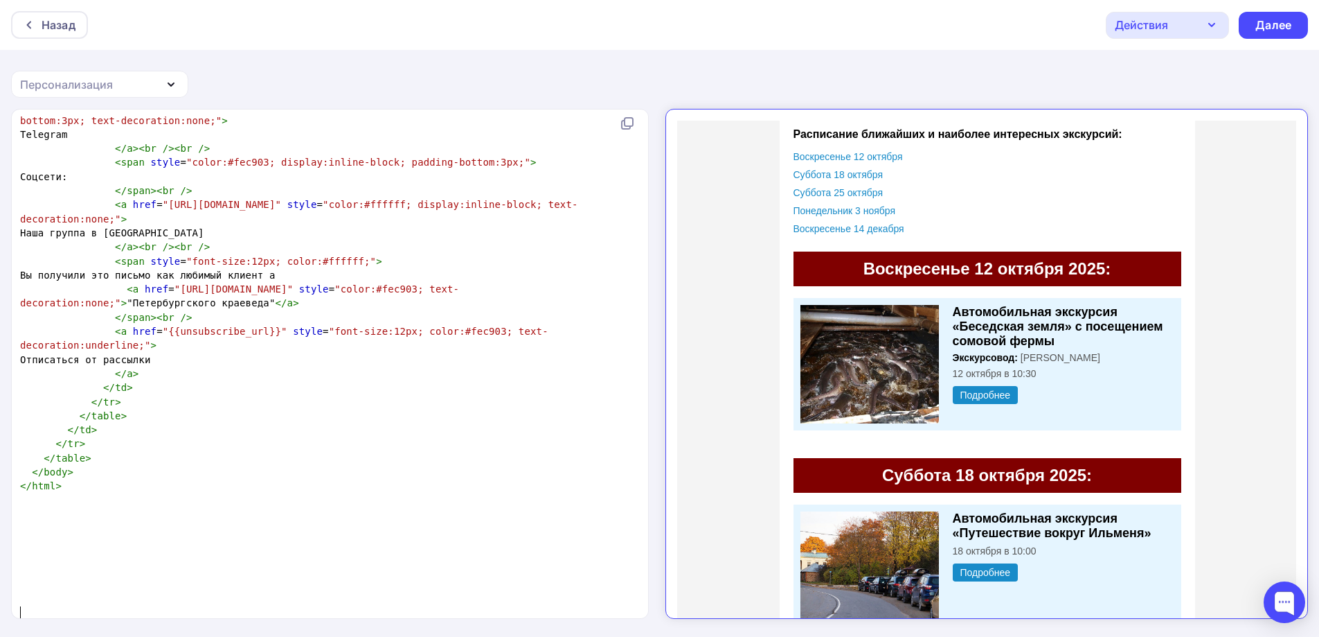
scroll to position [0, 0]
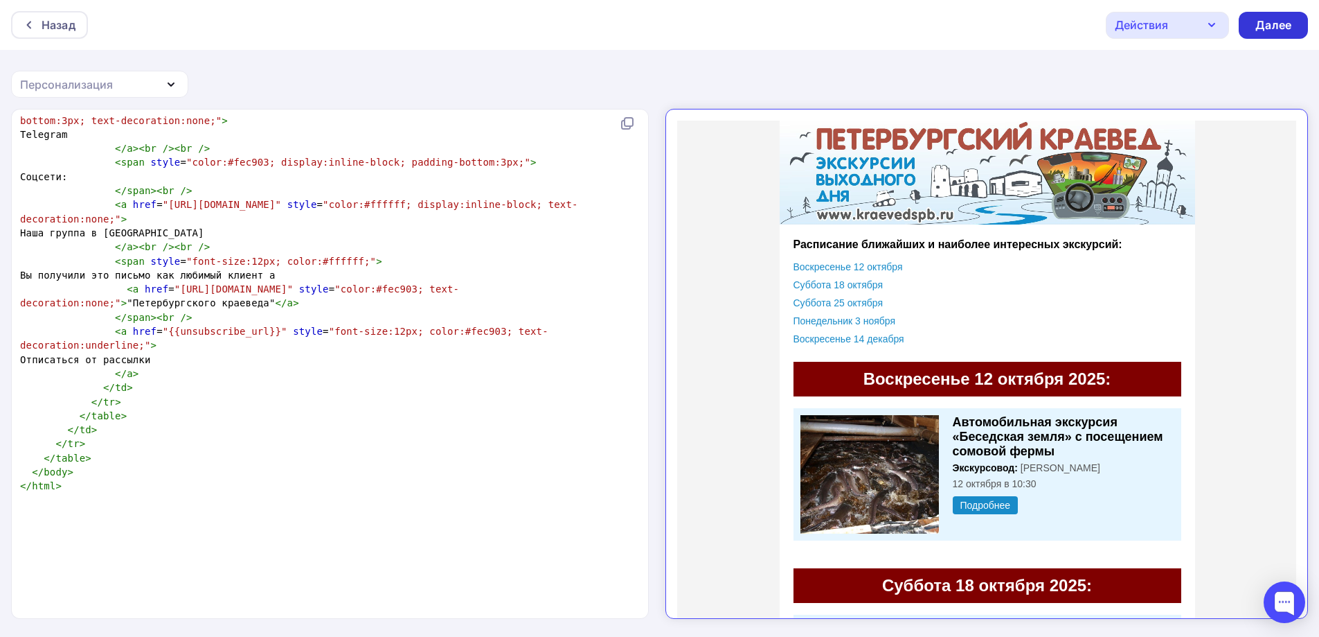
click at [1284, 30] on div "Далее" at bounding box center [1274, 25] width 36 height 16
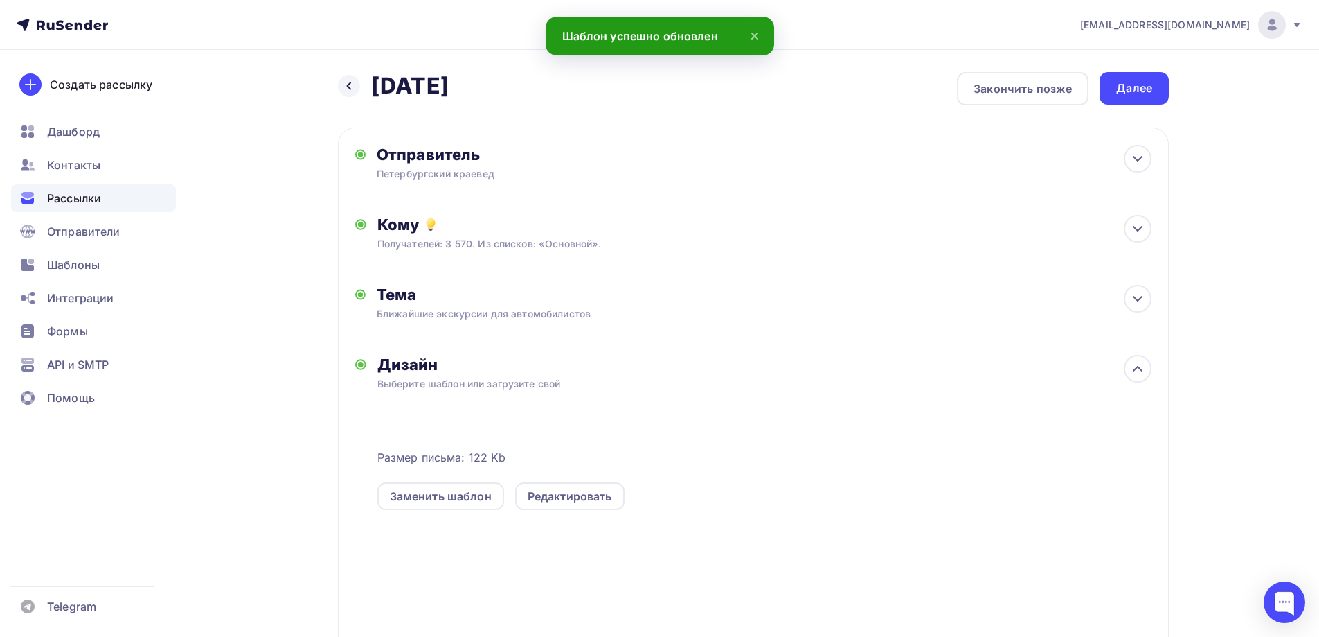
click at [1137, 83] on div "Далее" at bounding box center [1135, 88] width 36 height 16
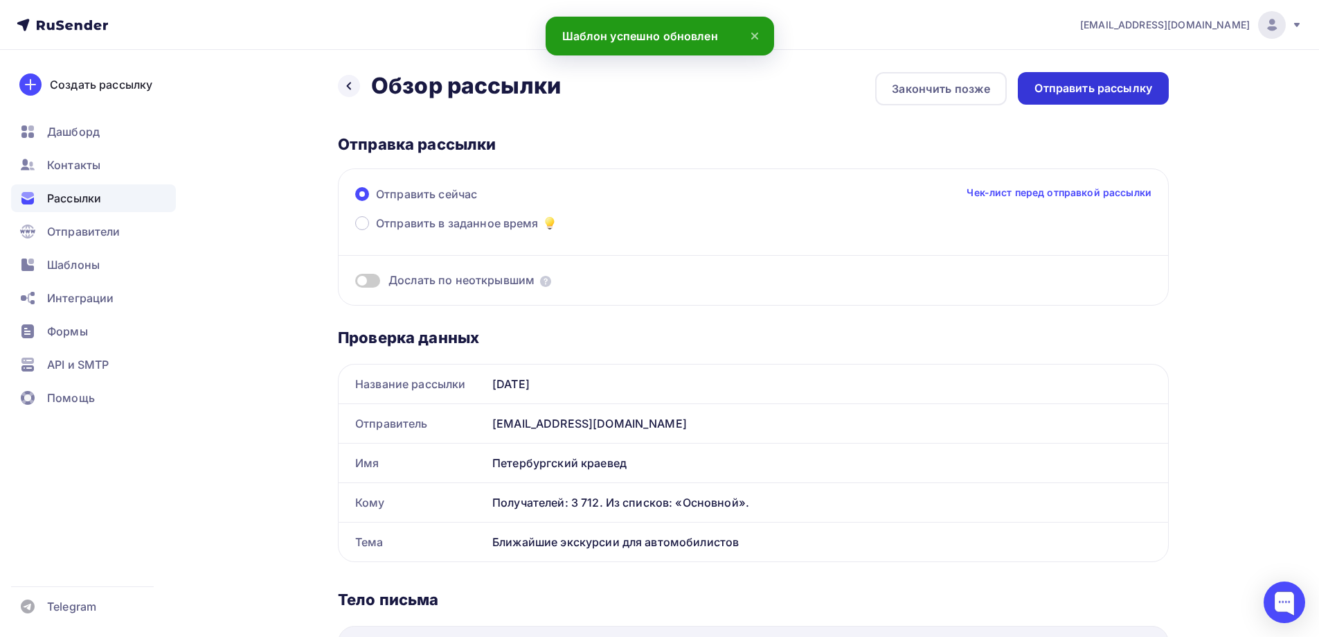
click at [1138, 83] on div "Отправить рассылку" at bounding box center [1094, 88] width 118 height 16
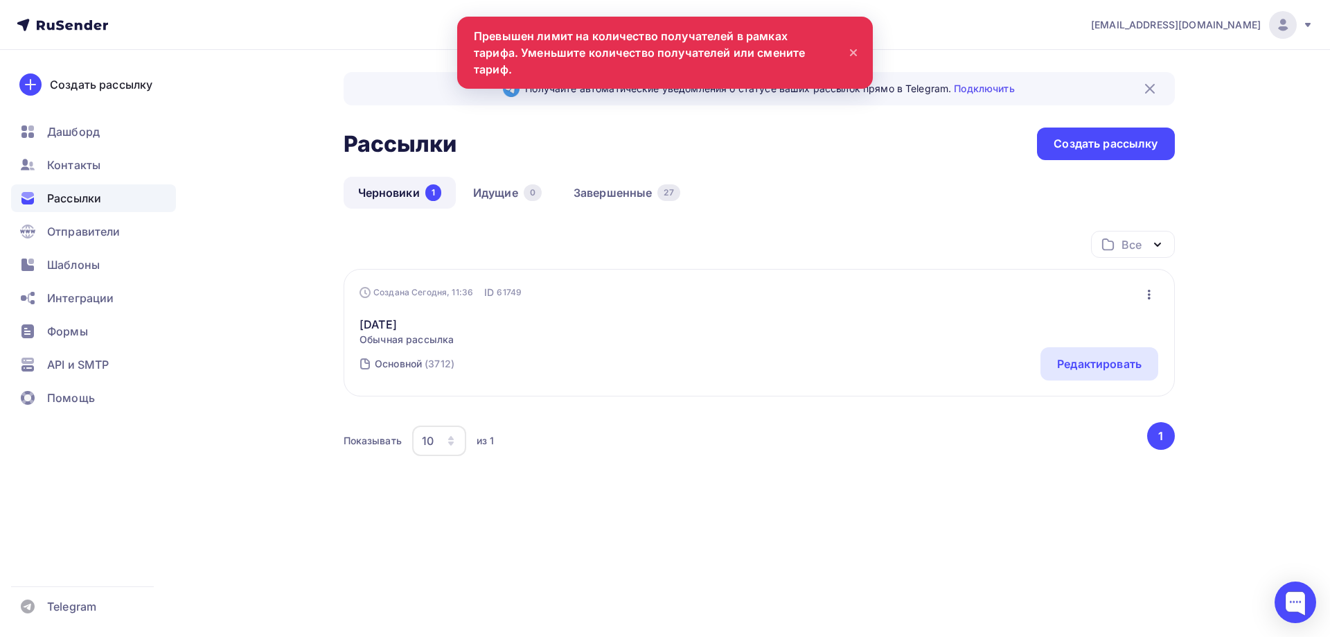
click at [852, 50] on icon at bounding box center [854, 53] width 6 height 6
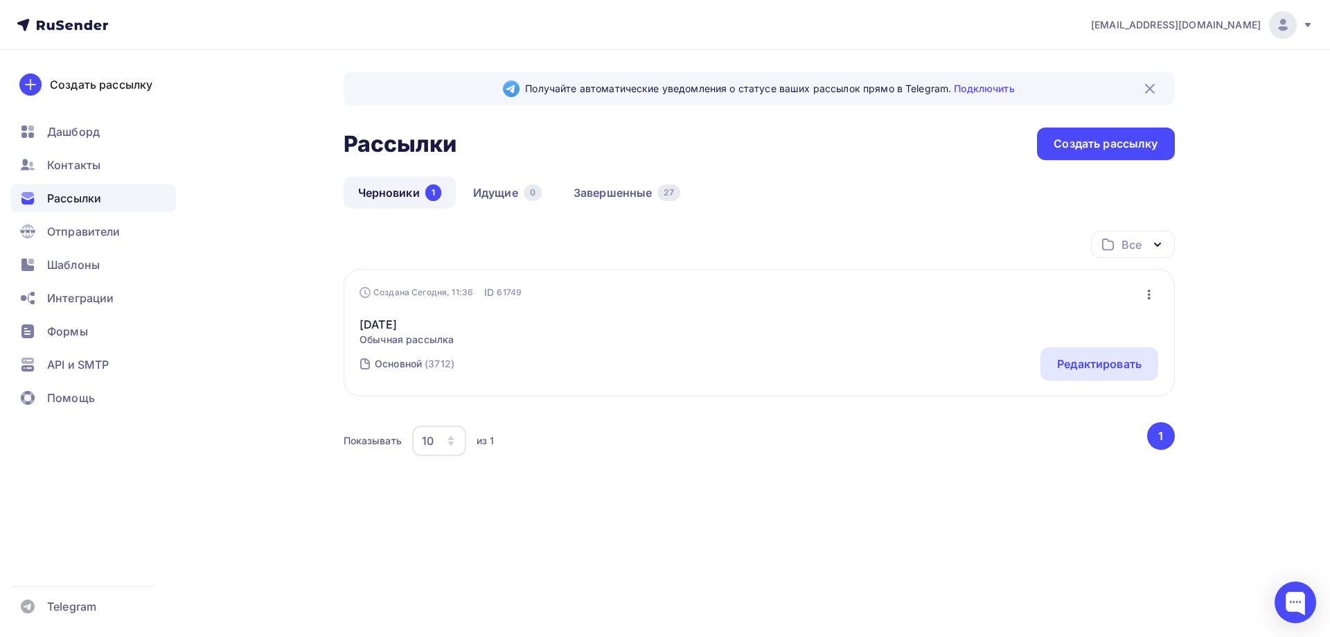
click at [1299, 19] on div "[EMAIL_ADDRESS][DOMAIN_NAME]" at bounding box center [1202, 25] width 222 height 28
click at [1152, 86] on link "[DEMOGRAPHIC_DATA]" at bounding box center [1188, 89] width 233 height 28
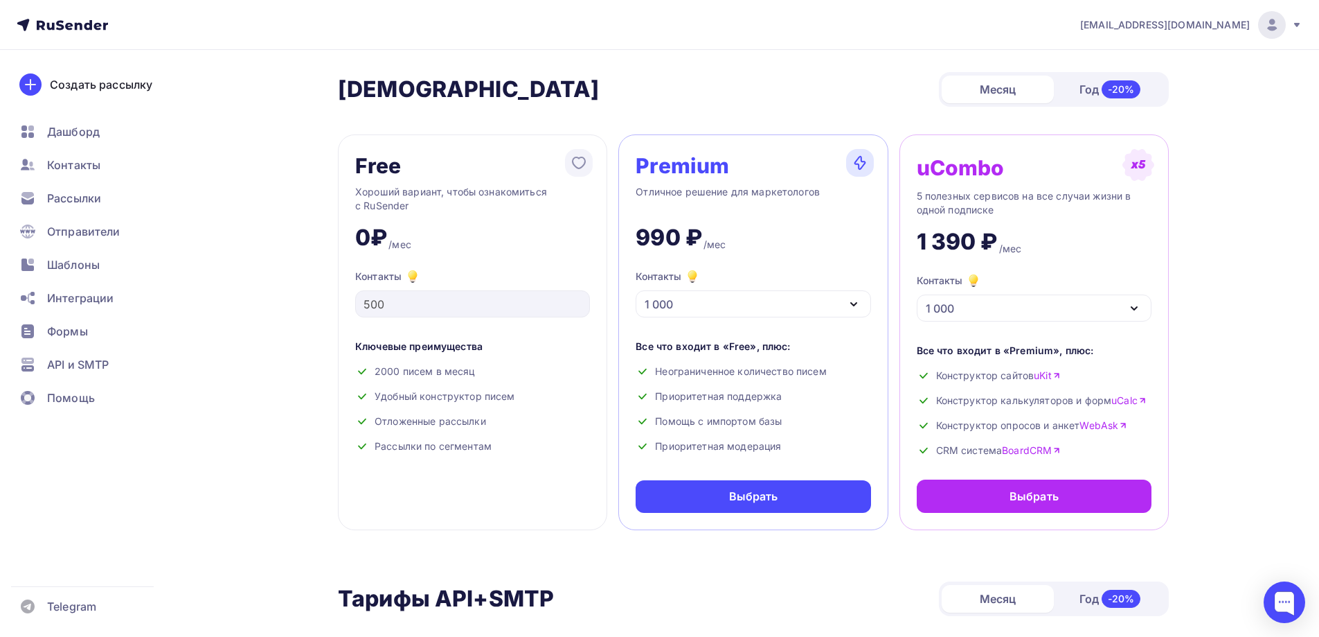
click at [1290, 25] on div "[EMAIL_ADDRESS][DOMAIN_NAME]" at bounding box center [1192, 25] width 222 height 28
click at [1167, 69] on link "Аккаунт" at bounding box center [1178, 61] width 233 height 28
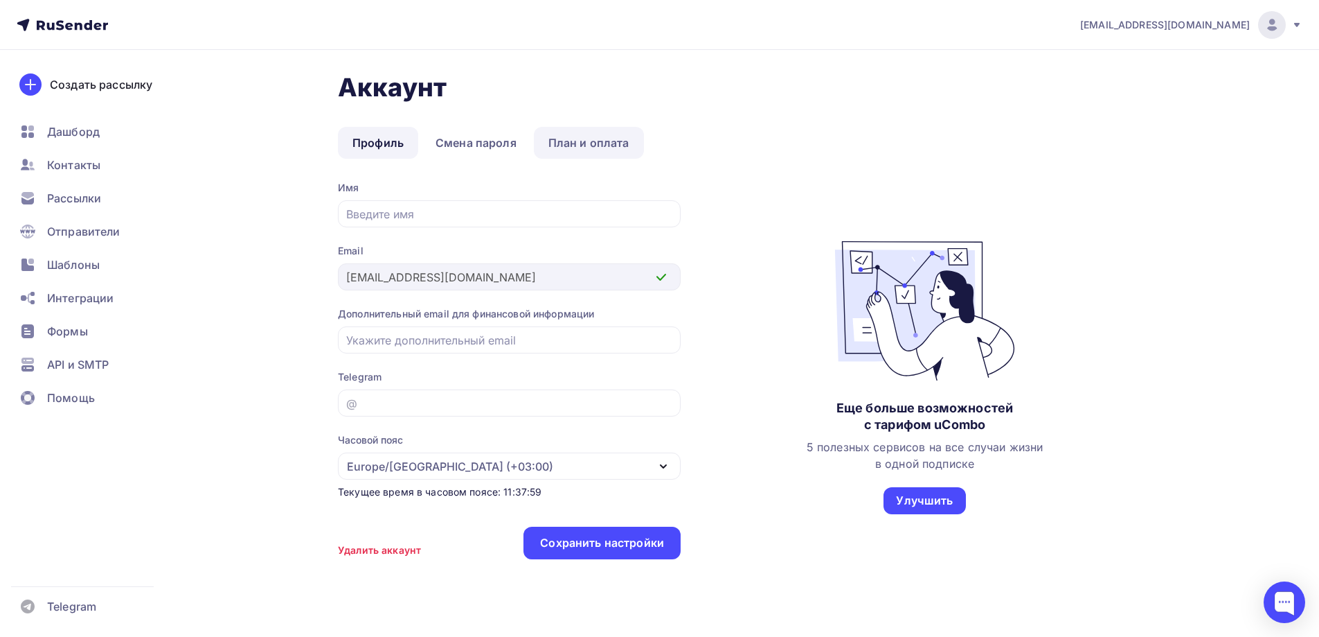
click at [616, 150] on link "План и оплата" at bounding box center [589, 143] width 110 height 32
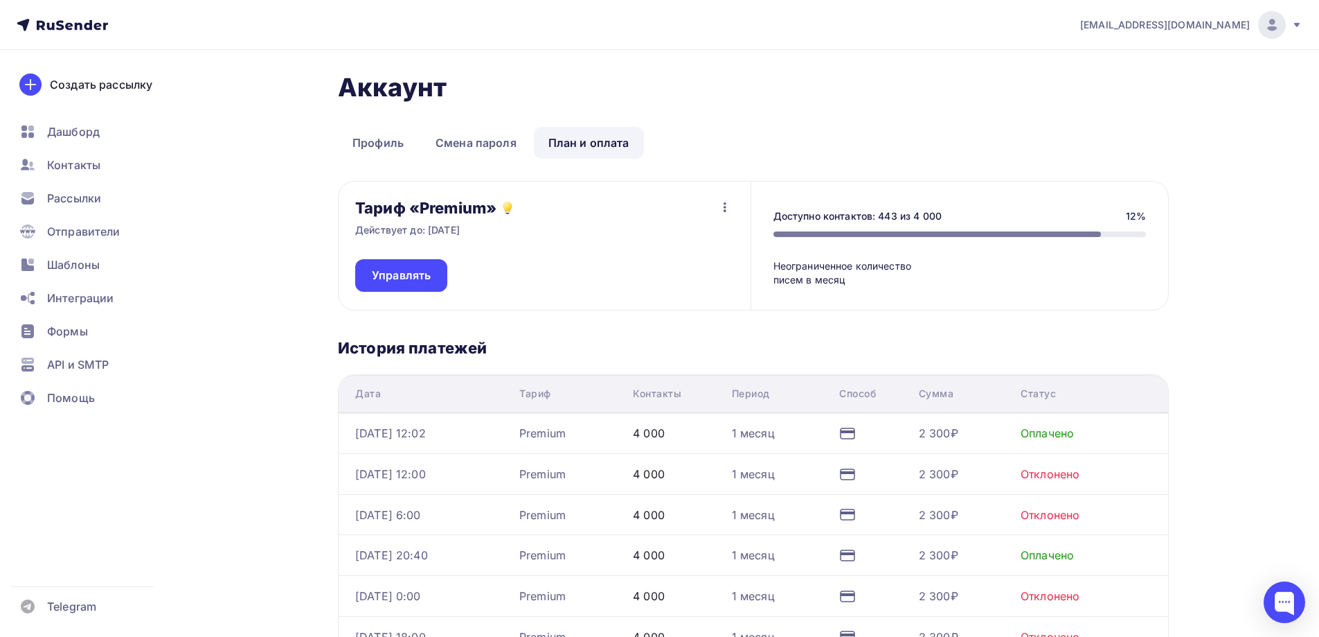
click at [919, 248] on div "Доступно контактов: 443 из 4 000 12% Неограниченное количество писем в месяц" at bounding box center [960, 245] width 418 height 128
click at [729, 213] on icon "button" at bounding box center [725, 207] width 17 height 17
click at [468, 255] on div "Тариф «Premium» Действует до: [DATE] Управлять Отписаться" at bounding box center [545, 245] width 412 height 128
click at [384, 283] on link "Управлять" at bounding box center [401, 275] width 92 height 33
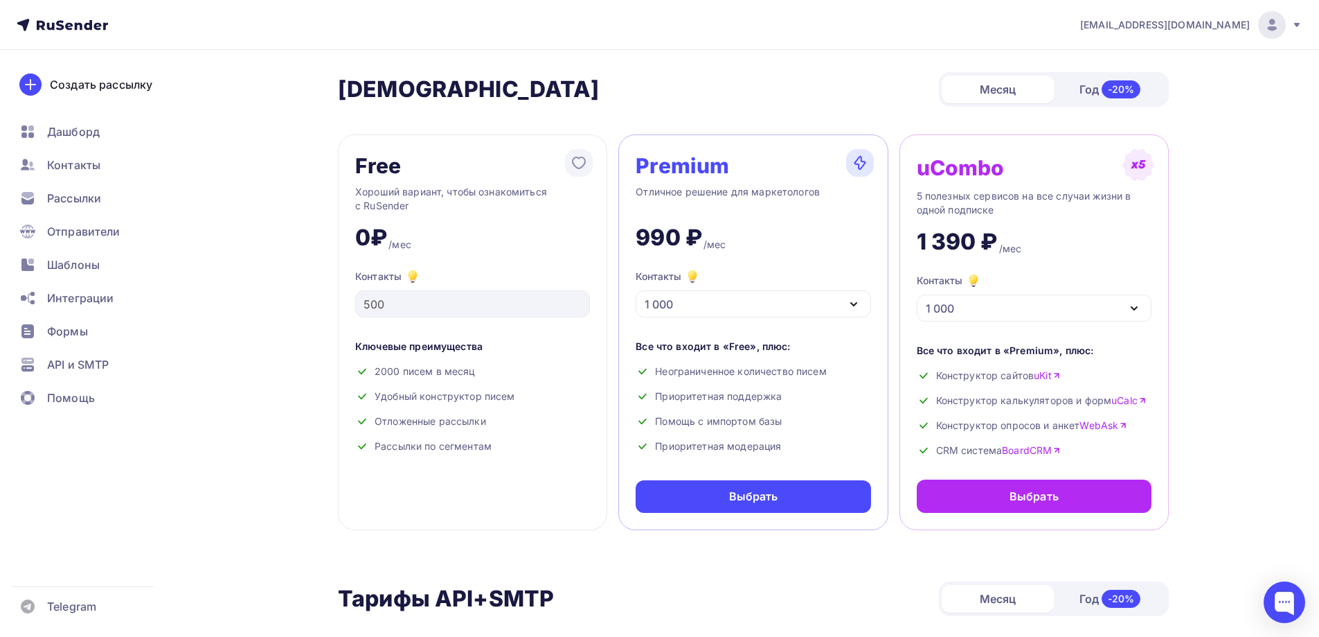
click at [713, 297] on div "1 000" at bounding box center [753, 303] width 235 height 27
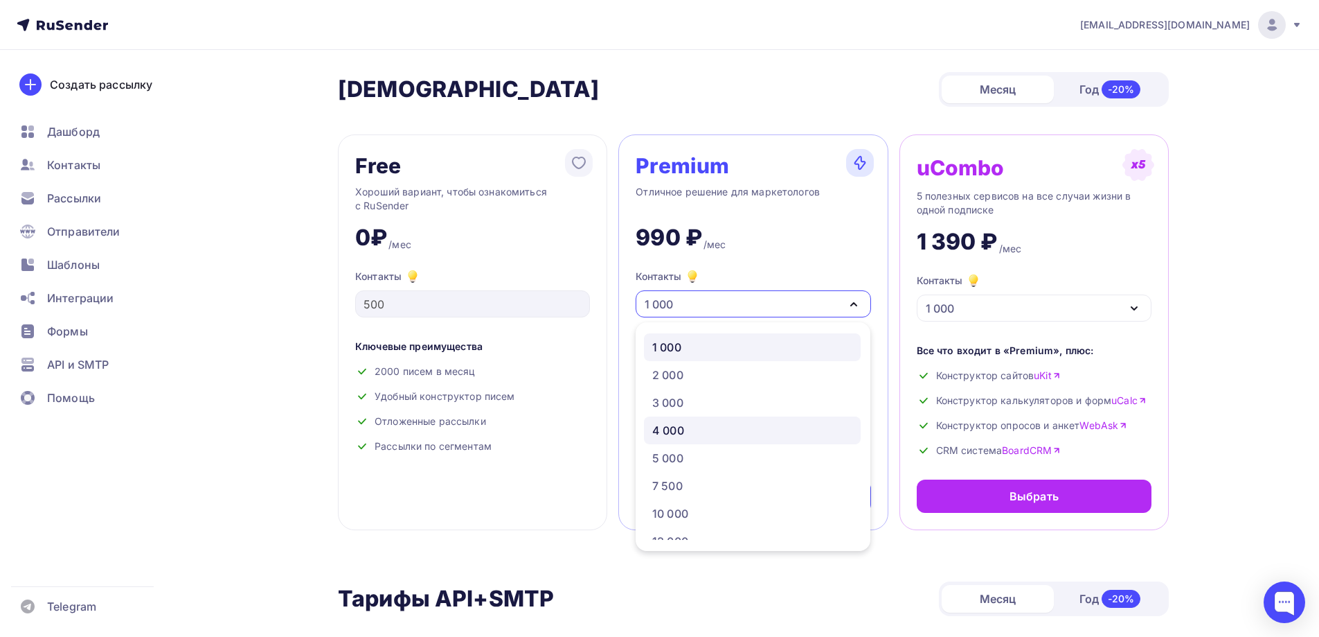
click at [709, 430] on div "4 000" at bounding box center [752, 430] width 200 height 17
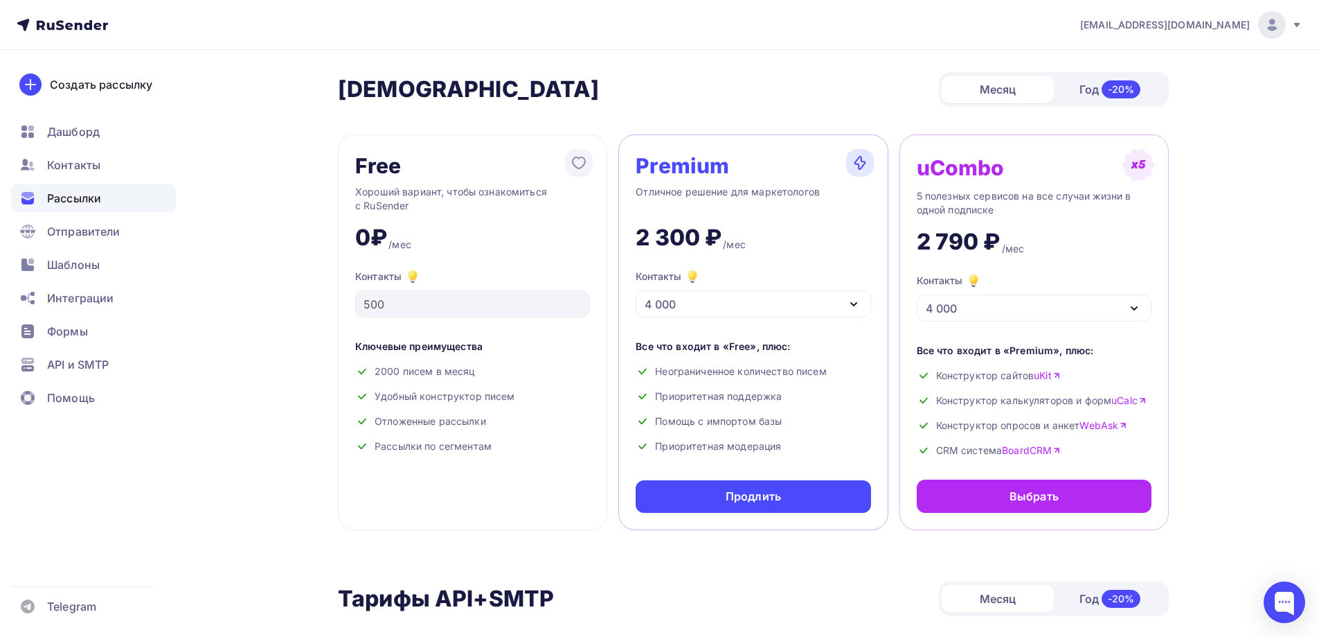
drag, startPoint x: 76, startPoint y: 186, endPoint x: 76, endPoint y: 194, distance: 8.3
click at [76, 188] on div "Рассылки" at bounding box center [93, 198] width 165 height 28
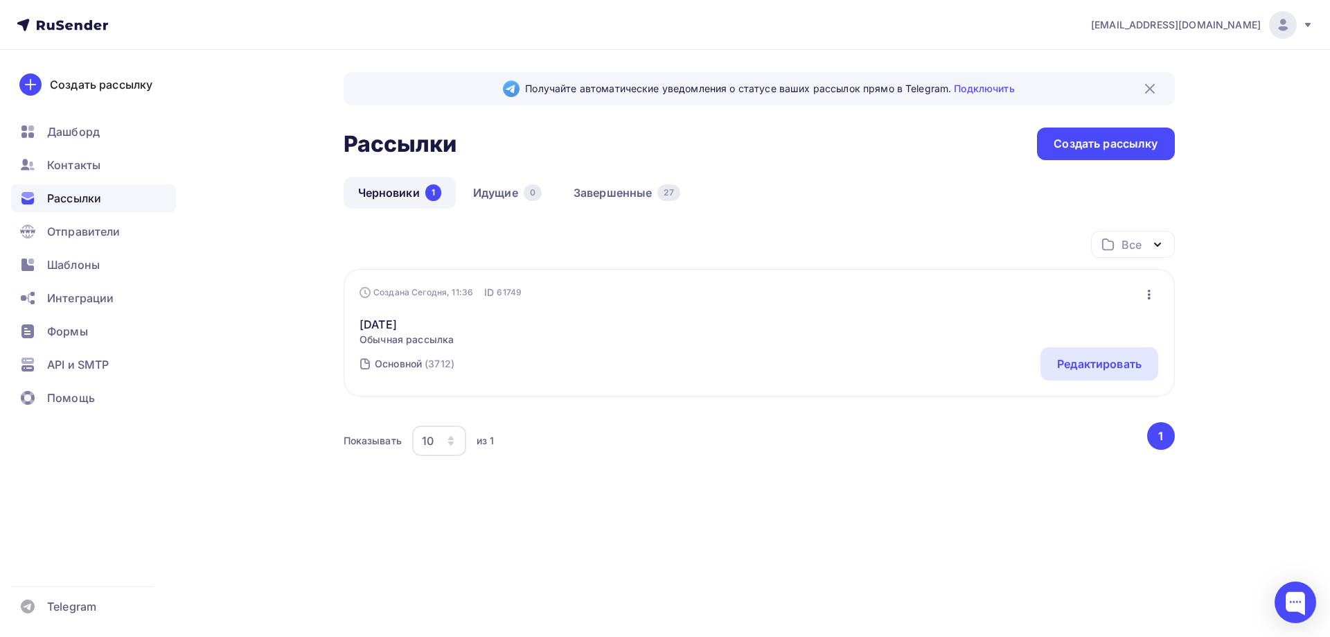
click at [1145, 291] on icon "button" at bounding box center [1149, 294] width 17 height 17
click at [1252, 304] on div "[EMAIL_ADDRESS][DOMAIN_NAME] Аккаунт Тарифы Выйти Создать рассылку [GEOGRAPHIC_…" at bounding box center [665, 281] width 1330 height 563
click at [380, 325] on link "[DATE]" at bounding box center [406, 324] width 94 height 17
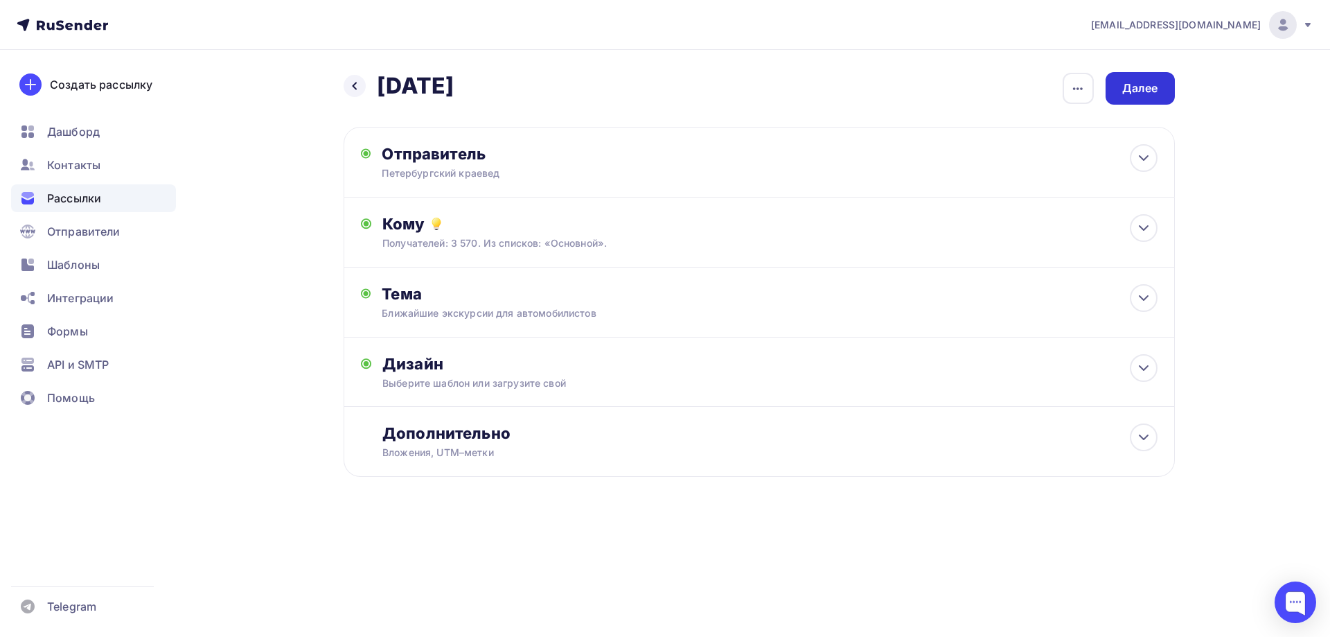
click at [1137, 86] on div "Далее" at bounding box center [1140, 88] width 36 height 16
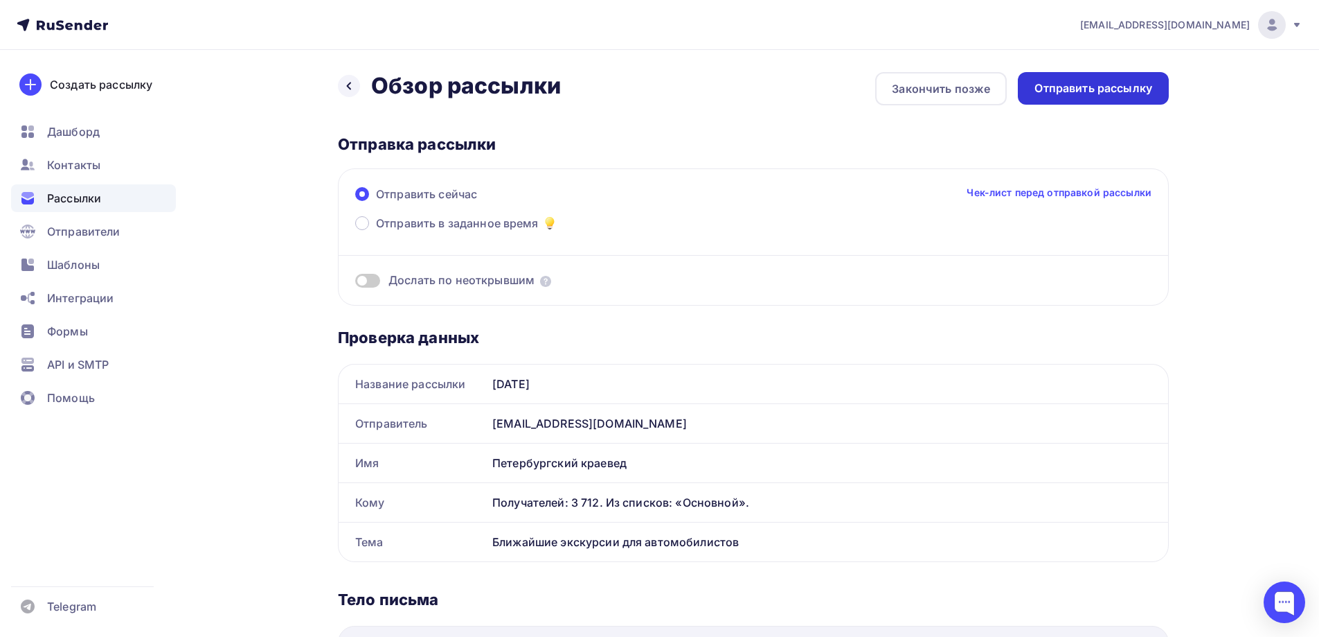
click at [1081, 81] on div "Отправить рассылку" at bounding box center [1094, 88] width 118 height 16
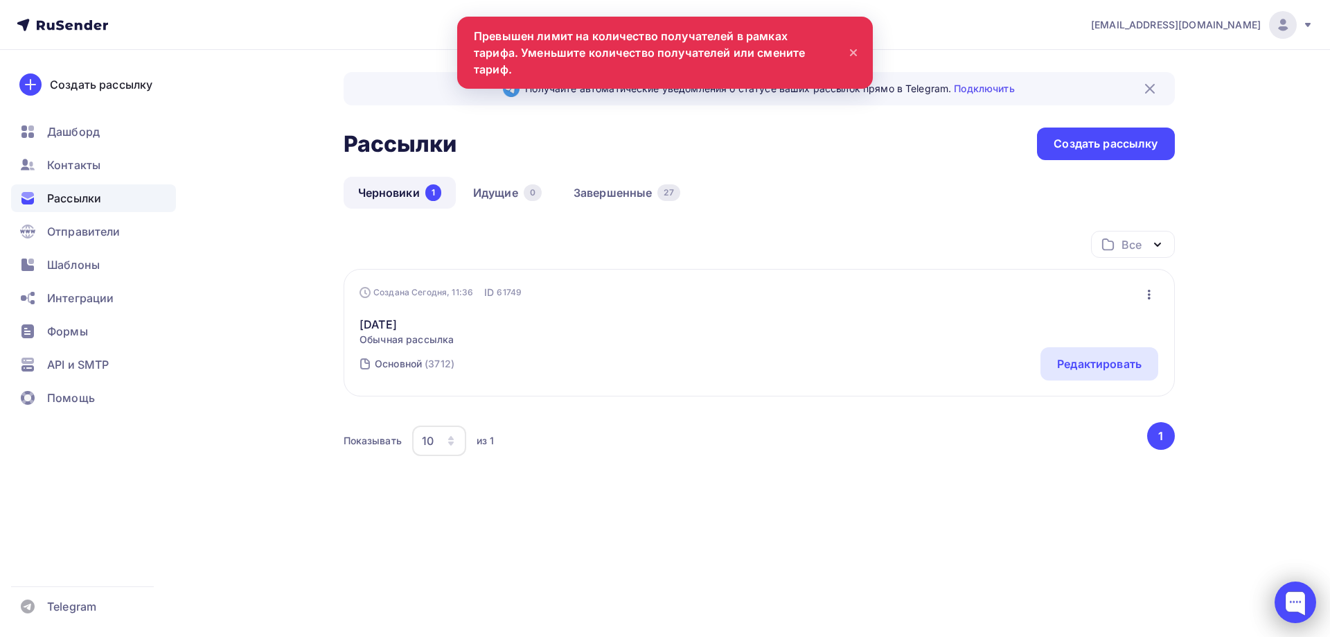
click at [1289, 603] on div at bounding box center [1295, 602] width 42 height 42
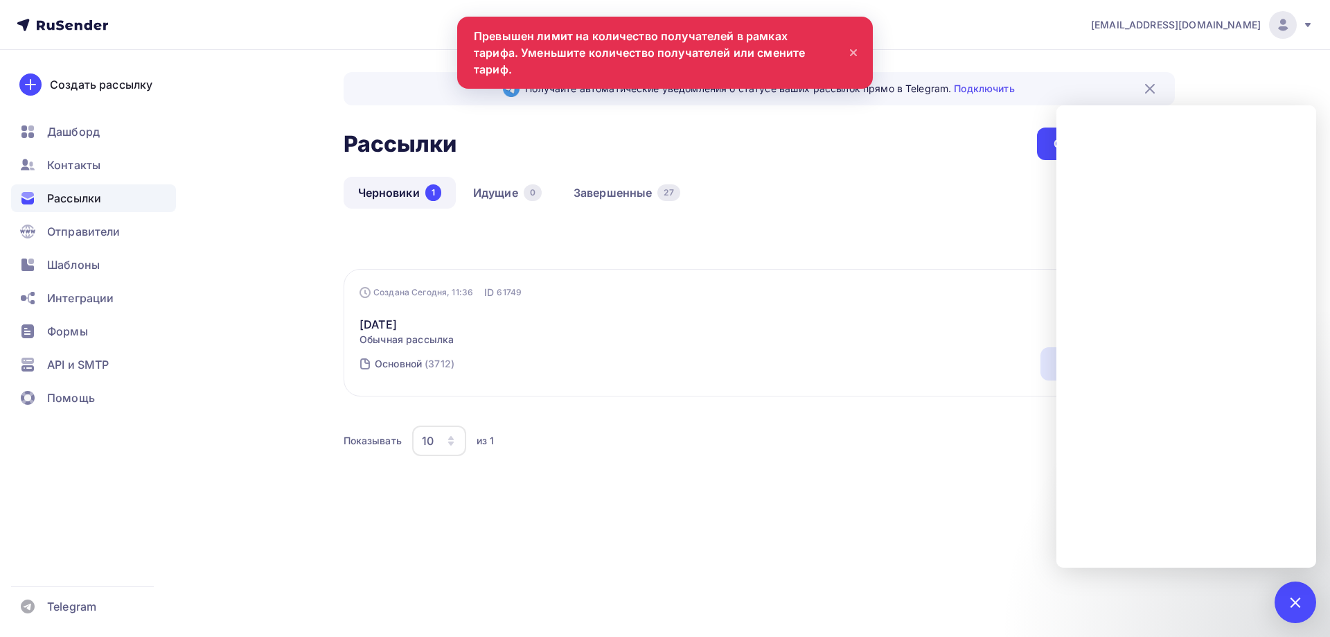
click at [857, 204] on div "Черновики 1 Идущие 0 Завершенные 27" at bounding box center [759, 204] width 831 height 54
click at [966, 262] on div "Все Все папки Создать новую папку" at bounding box center [759, 250] width 831 height 38
click at [1303, 600] on div at bounding box center [1295, 601] width 19 height 19
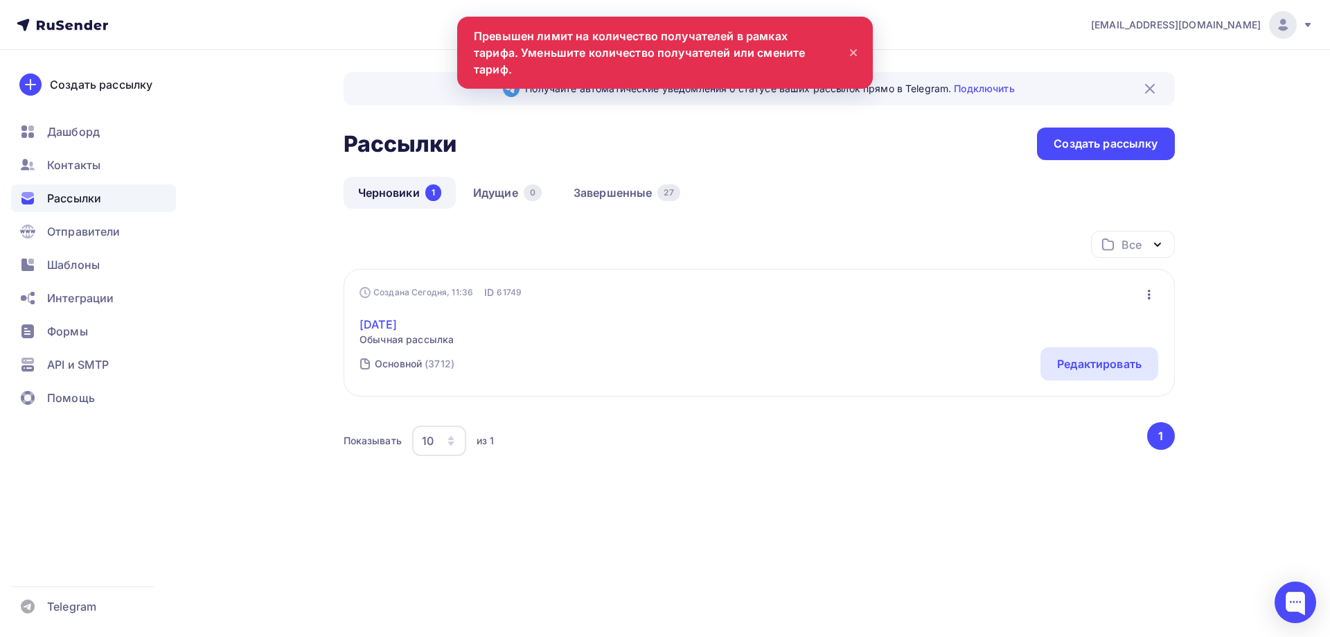
click at [402, 326] on link "[DATE]" at bounding box center [406, 324] width 94 height 17
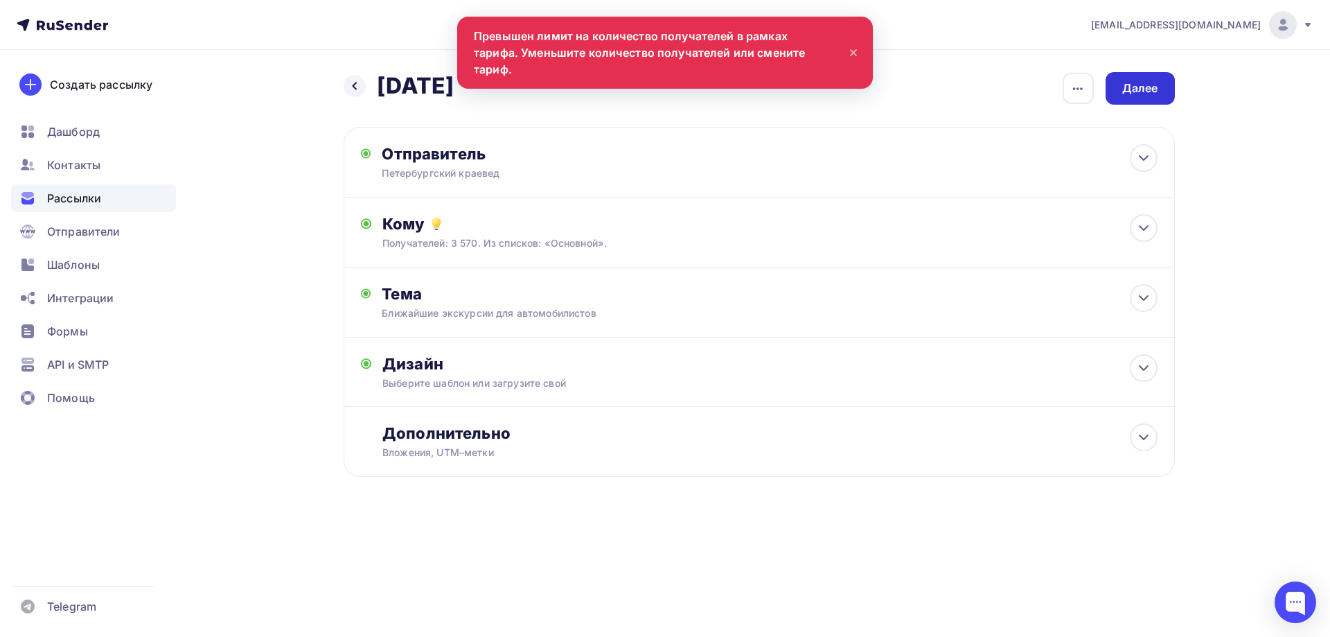
click at [1126, 91] on div "Далее" at bounding box center [1140, 88] width 36 height 16
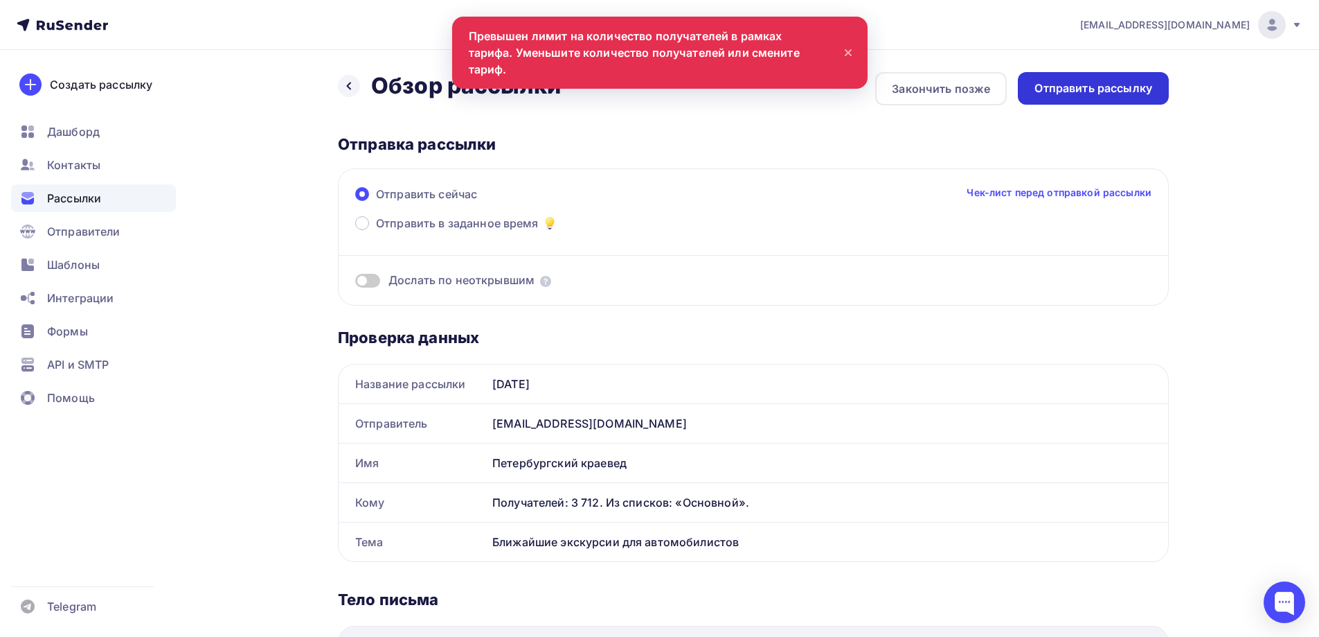
click at [1105, 78] on div "Отправить рассылку" at bounding box center [1093, 88] width 151 height 33
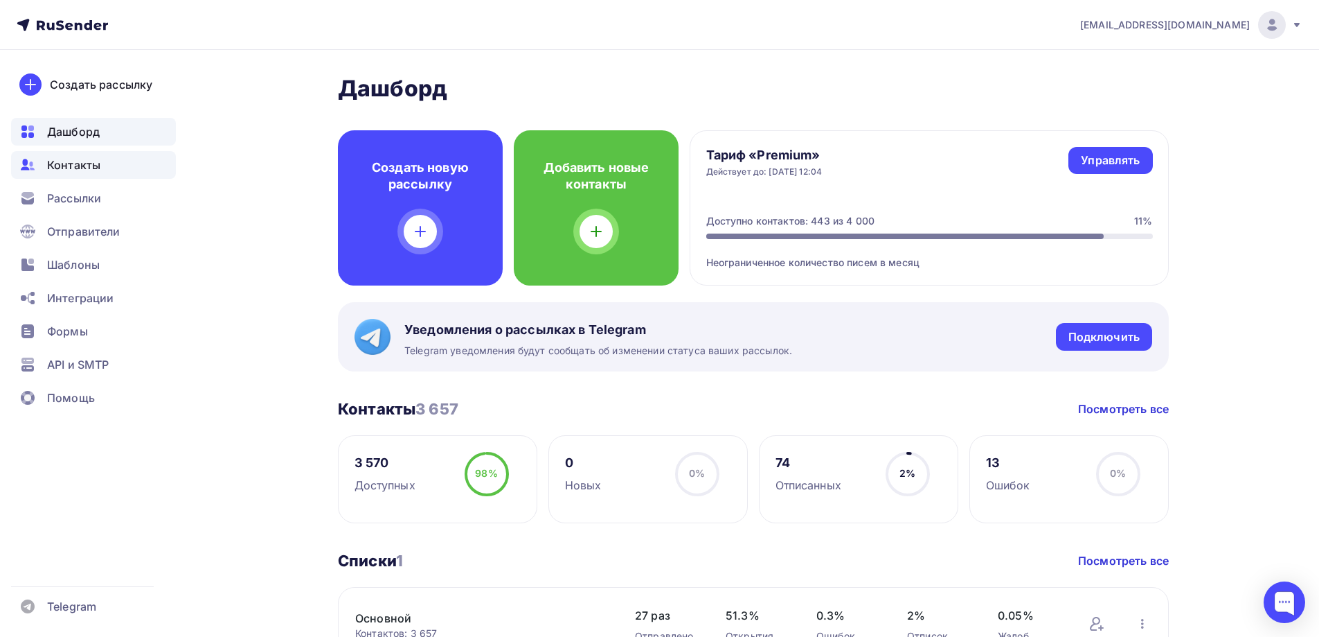
click at [50, 163] on span "Контакты" at bounding box center [73, 165] width 53 height 17
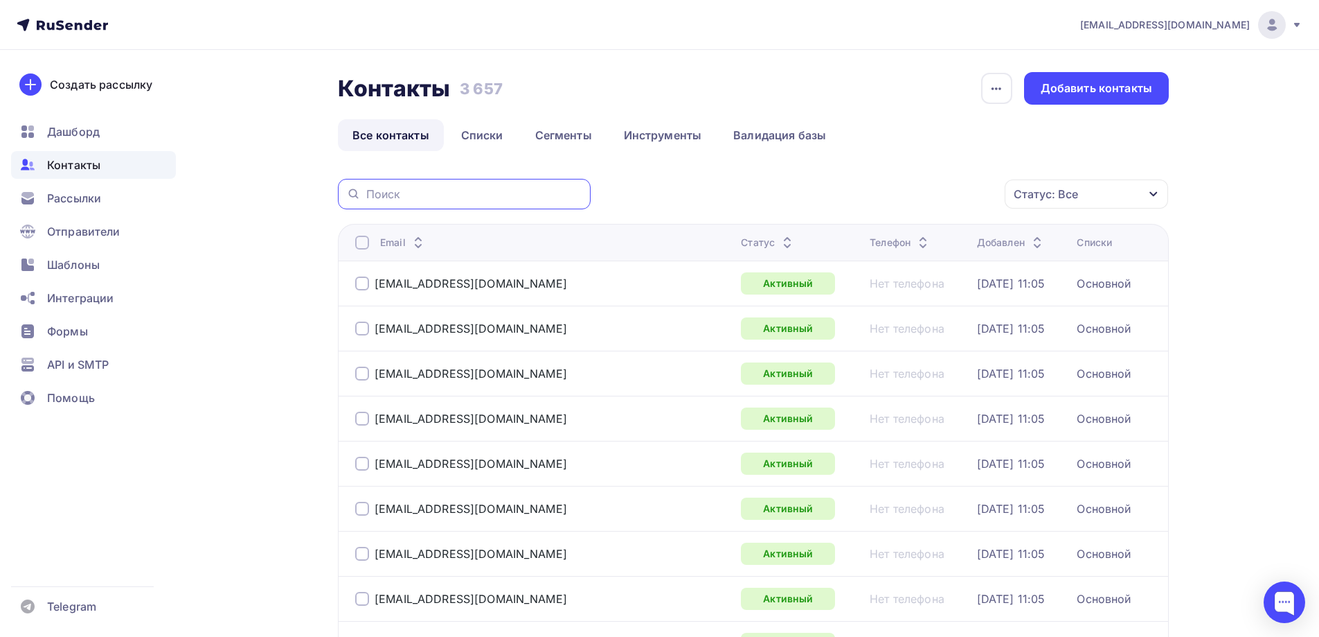
click at [393, 188] on input "text" at bounding box center [474, 193] width 216 height 15
paste input "[EMAIL_ADDRESS][DOMAIN_NAME]"
type input "[EMAIL_ADDRESS][DOMAIN_NAME]"
